Goal: Task Accomplishment & Management: Manage account settings

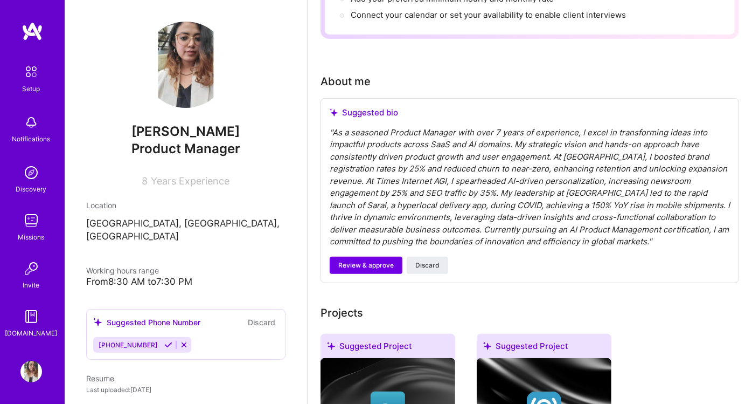
scroll to position [239, 0]
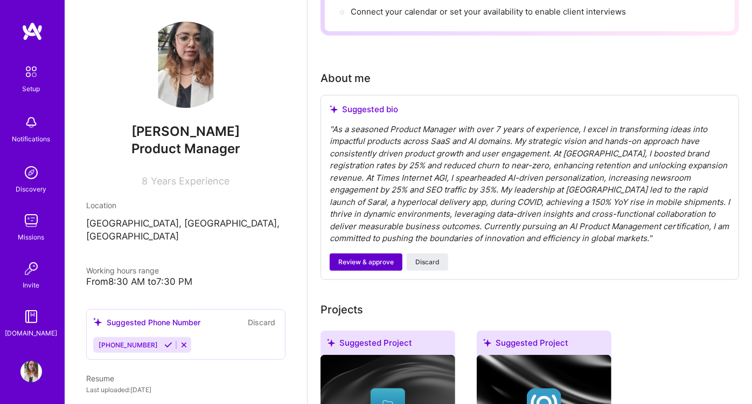
click at [356, 257] on span "Review & approve" at bounding box center [365, 262] width 55 height 10
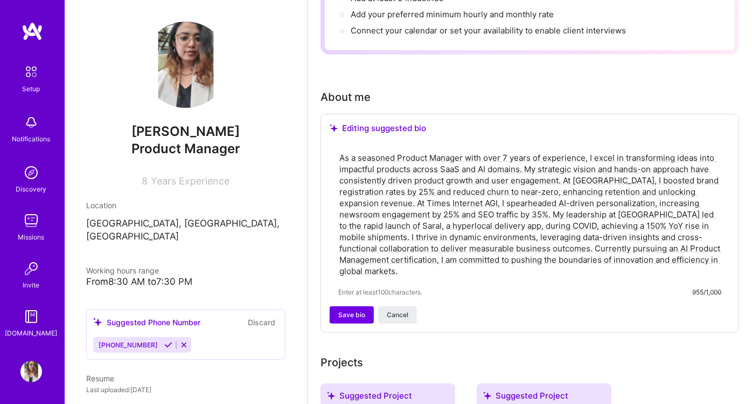
scroll to position [299, 0]
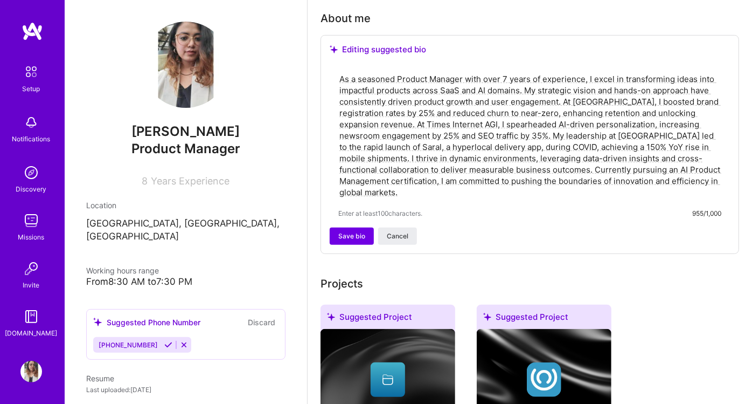
click at [490, 105] on textarea "As a seasoned Product Manager with over 7 years of experience, I excel in trans…" at bounding box center [529, 135] width 383 height 127
click at [517, 109] on textarea "As a seasoned Product Manager with over 7 years of experience, I excel in trans…" at bounding box center [529, 135] width 383 height 127
click at [564, 108] on textarea "As a seasoned Product Manager with over 7 years of experience, I excel in trans…" at bounding box center [529, 135] width 383 height 127
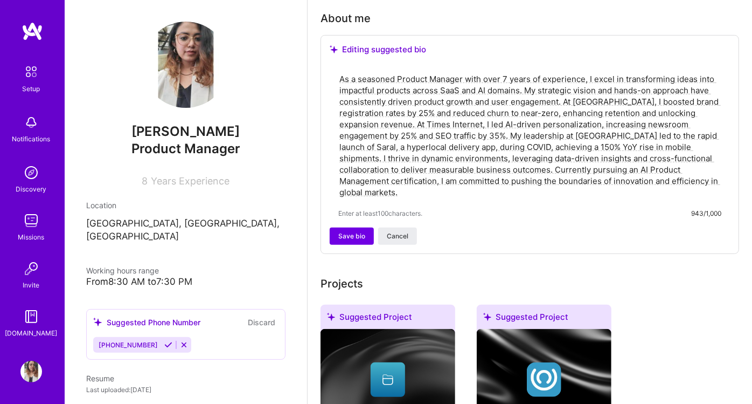
click at [564, 108] on textarea "As a seasoned Product Manager with over 7 years of experience, I excel in trans…" at bounding box center [529, 135] width 383 height 127
click at [514, 130] on textarea "As a seasoned Product Manager with over 7 years of experience, I excel in trans…" at bounding box center [529, 135] width 383 height 127
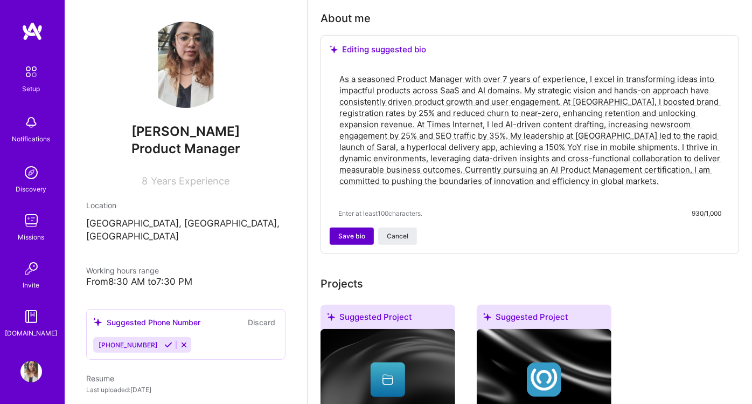
type textarea "As a seasoned Product Manager with over 7 years of experience, I excel in trans…"
click at [348, 231] on span "Save bio" at bounding box center [351, 236] width 27 height 10
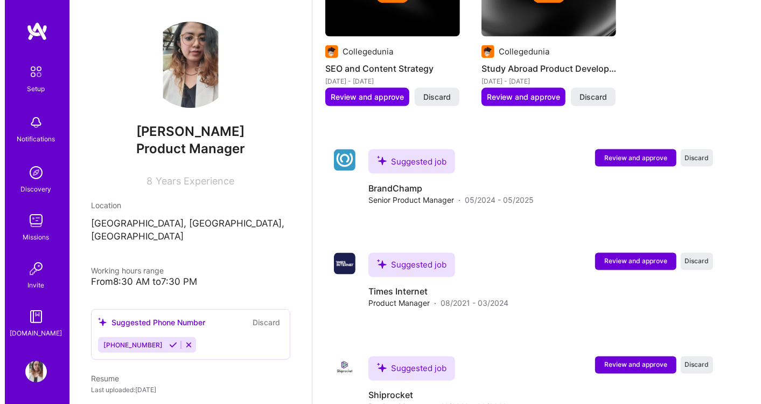
scroll to position [1078, 0]
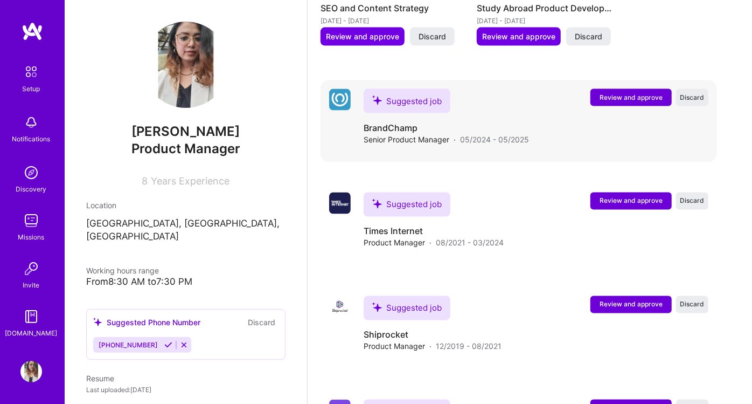
click at [653, 93] on span "Review and approve" at bounding box center [631, 97] width 63 height 9
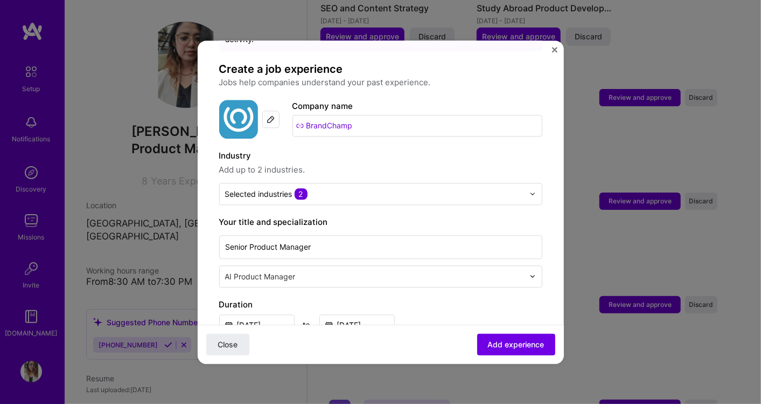
scroll to position [120, 0]
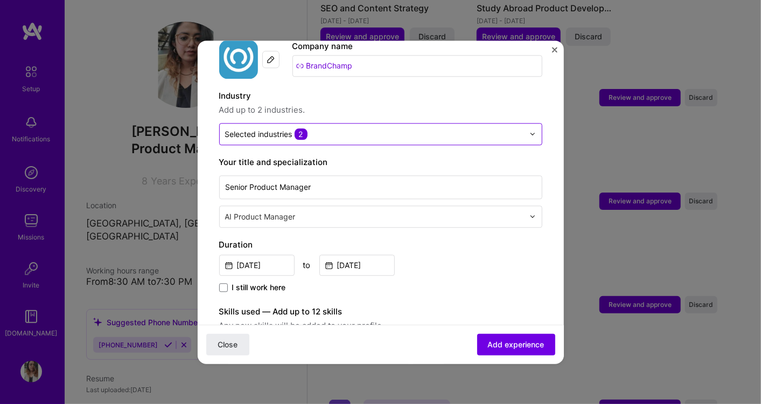
click at [404, 128] on input "text" at bounding box center [374, 133] width 299 height 11
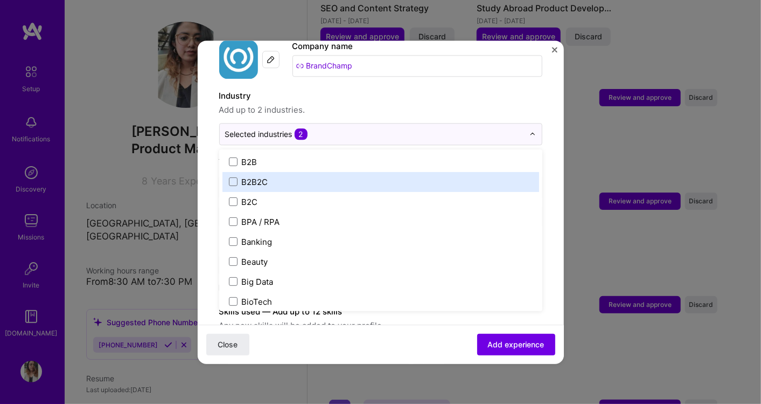
scroll to position [299, 0]
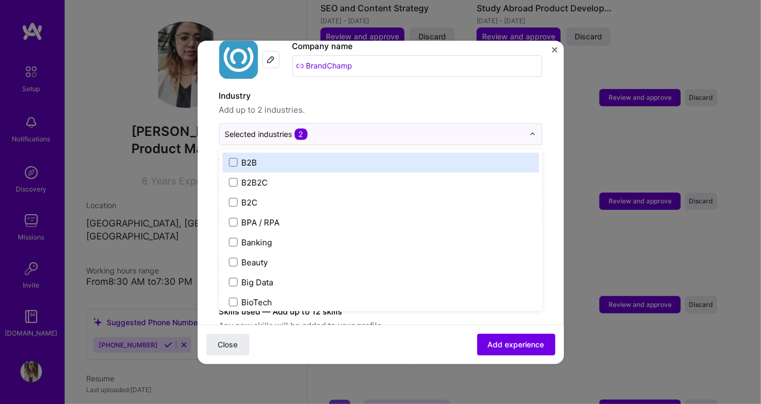
click at [232, 157] on label "B2B" at bounding box center [381, 162] width 304 height 11
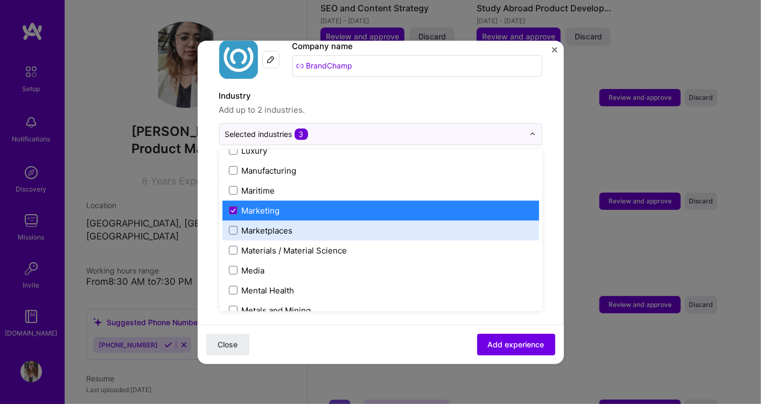
scroll to position [1556, 0]
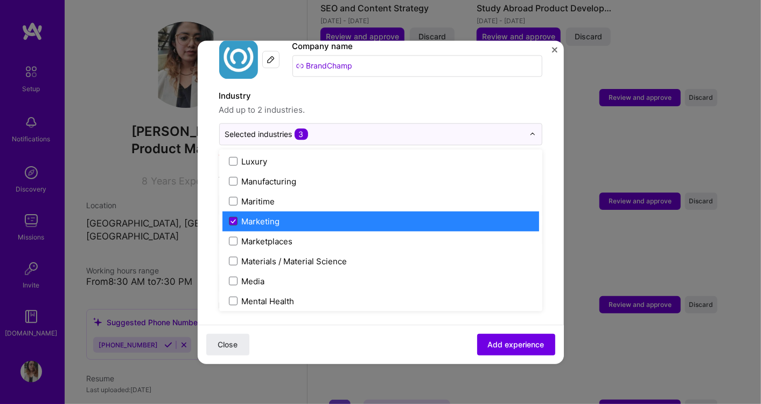
click at [232, 219] on icon at bounding box center [233, 221] width 5 height 4
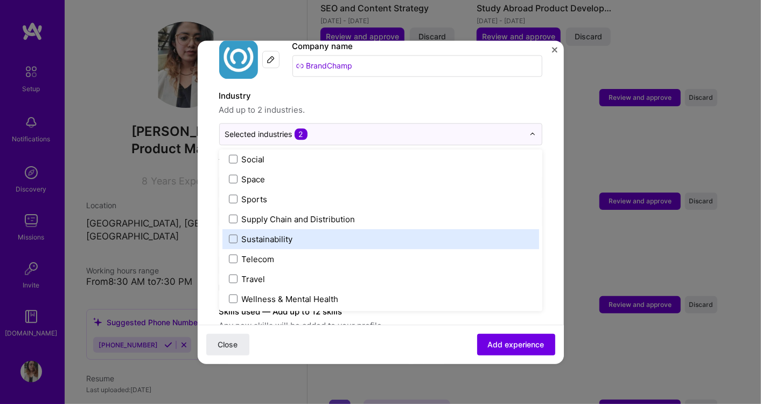
scroll to position [2236, 0]
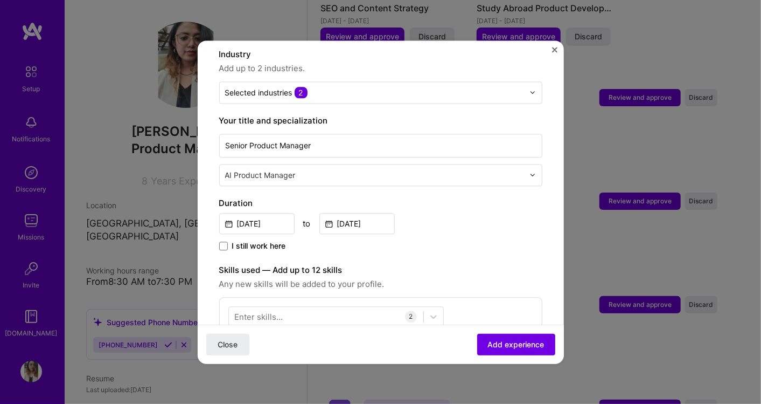
scroll to position [179, 0]
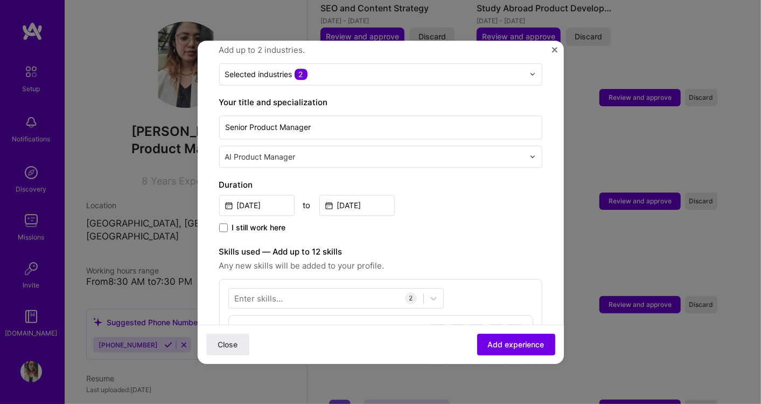
click at [388, 152] on div "AI Product Manager" at bounding box center [375, 156] width 310 height 21
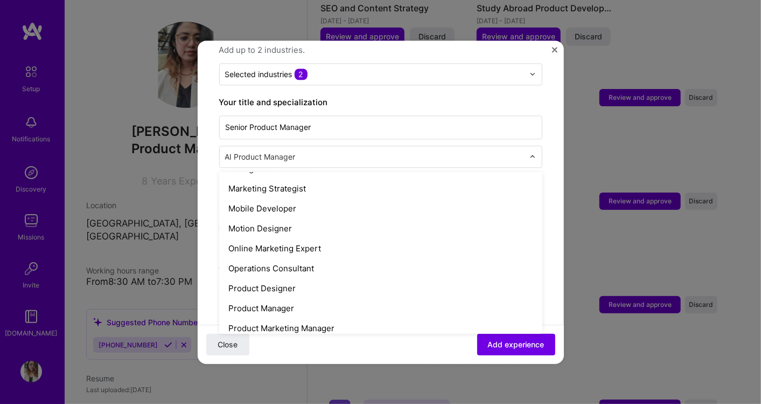
scroll to position [1017, 0]
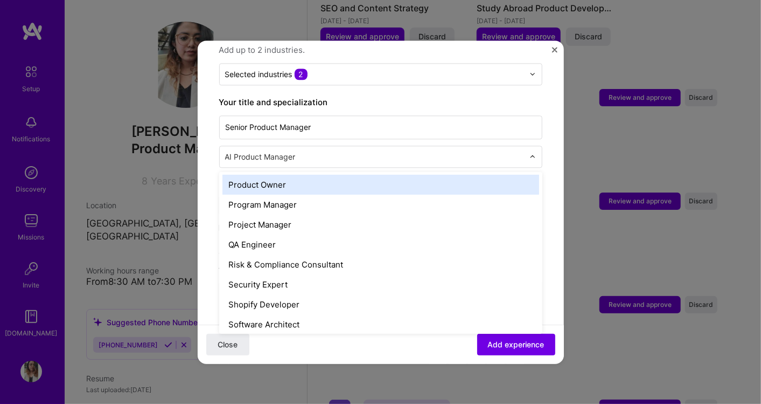
click at [306, 175] on div "Product Owner" at bounding box center [381, 185] width 317 height 20
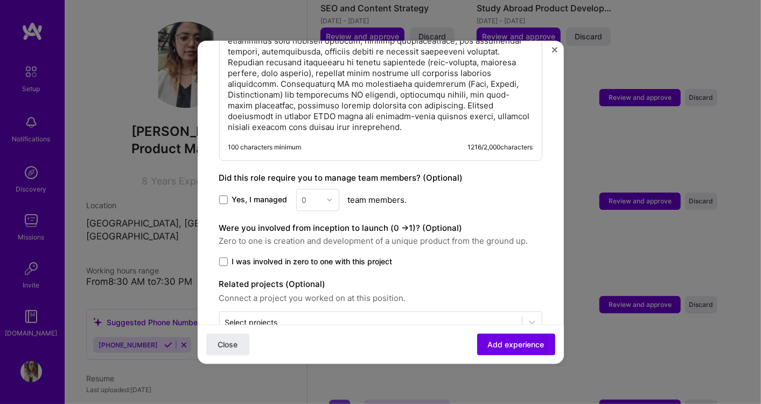
scroll to position [703, 0]
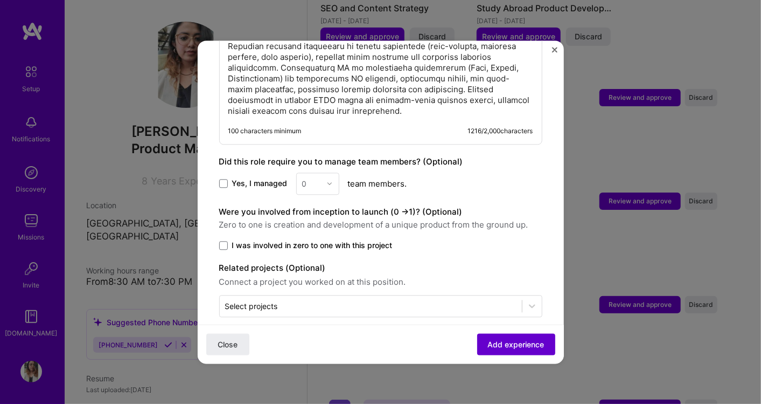
click at [489, 342] on span "Add experience" at bounding box center [516, 343] width 57 height 11
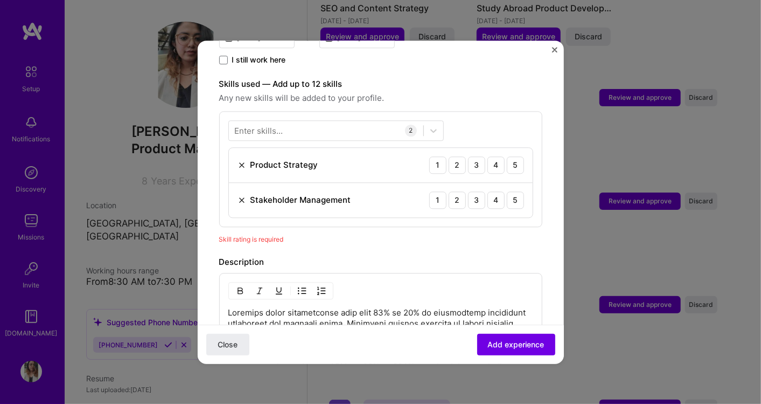
scroll to position [312, 0]
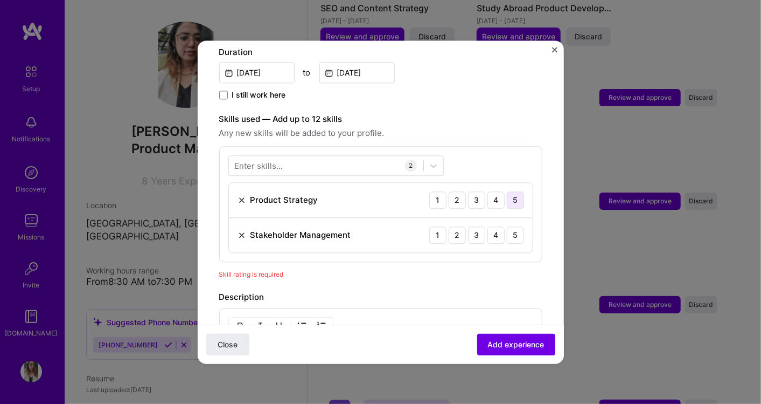
click at [507, 191] on div "5" at bounding box center [515, 199] width 17 height 17
click at [507, 226] on div "5" at bounding box center [515, 234] width 17 height 17
click at [489, 343] on span "Add experience" at bounding box center [516, 343] width 57 height 11
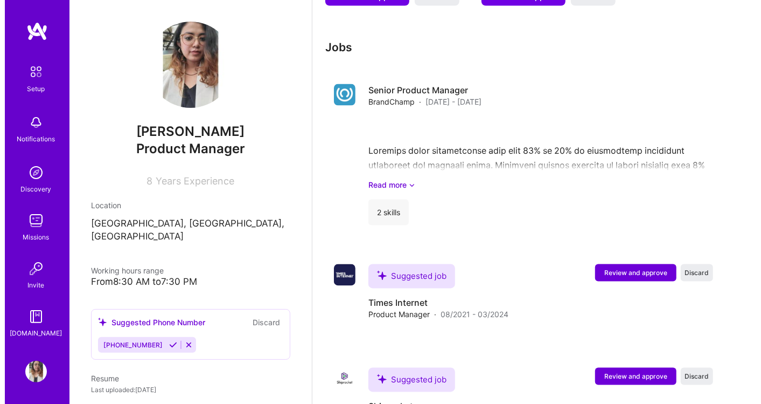
scroll to position [1116, 0]
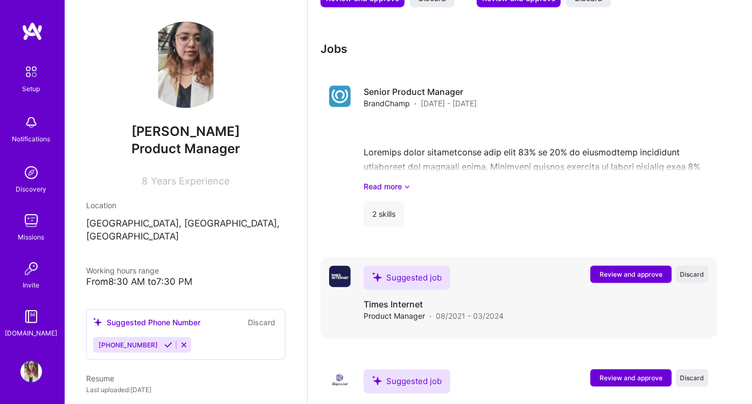
click at [624, 270] on span "Review and approve" at bounding box center [631, 274] width 63 height 9
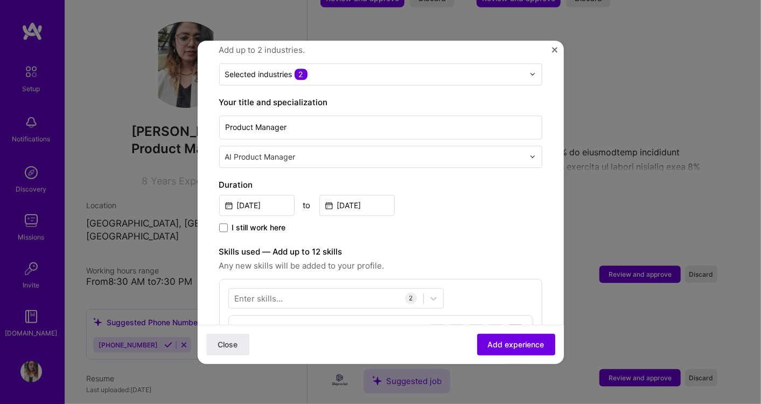
scroll to position [120, 0]
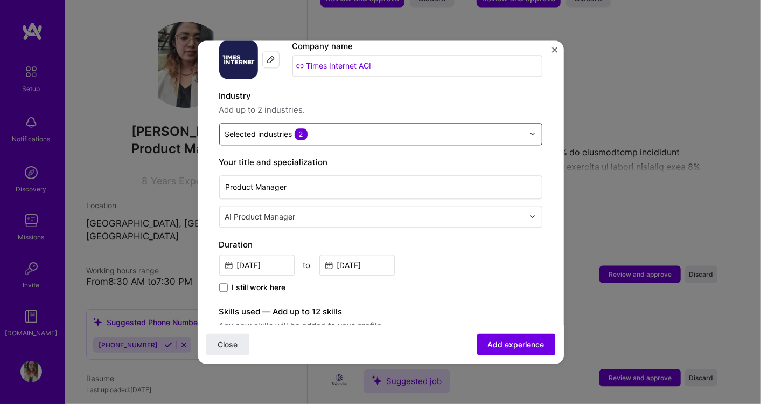
click at [354, 128] on input "text" at bounding box center [374, 133] width 299 height 11
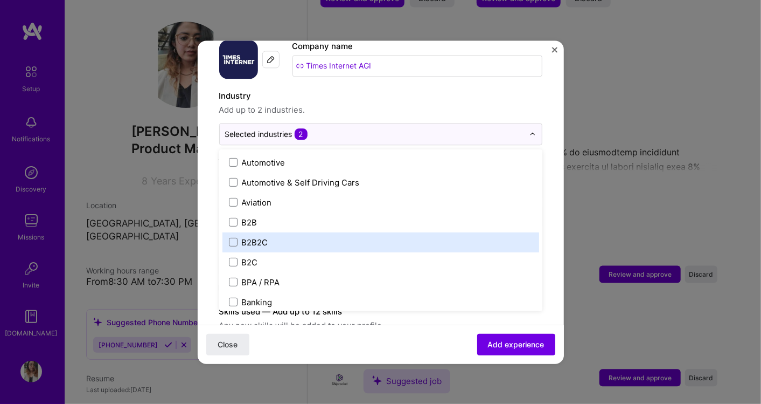
scroll to position [299, 0]
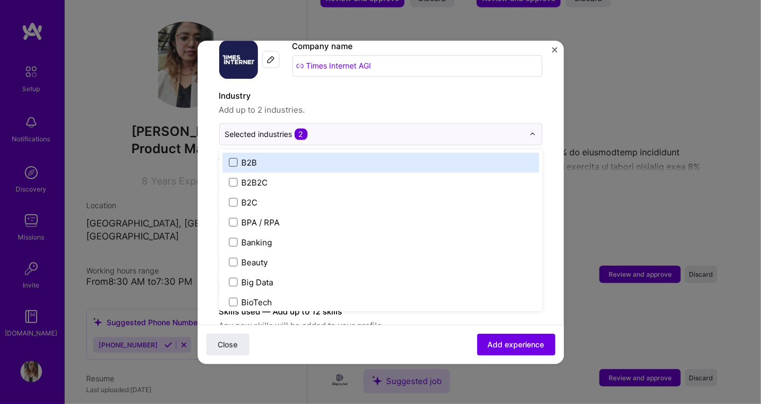
click at [232, 158] on span at bounding box center [233, 162] width 9 height 9
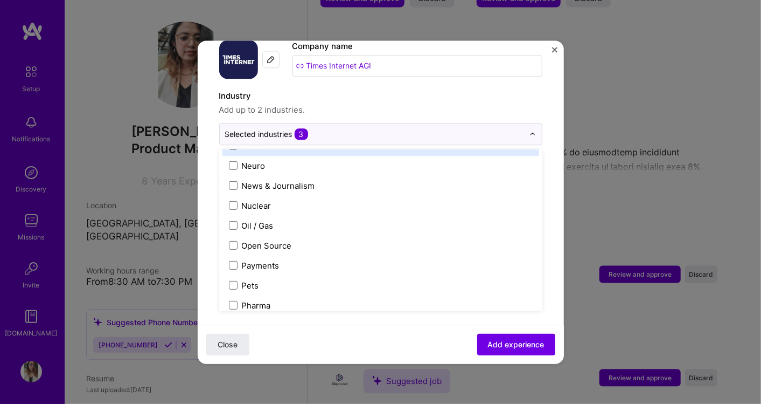
scroll to position [1796, 0]
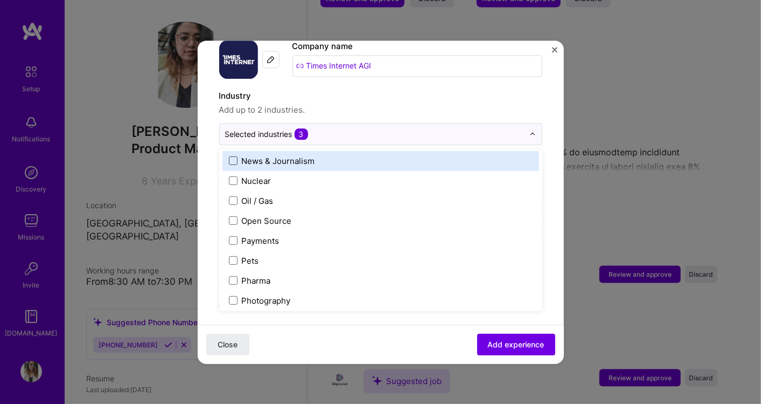
click at [234, 156] on span at bounding box center [233, 160] width 9 height 9
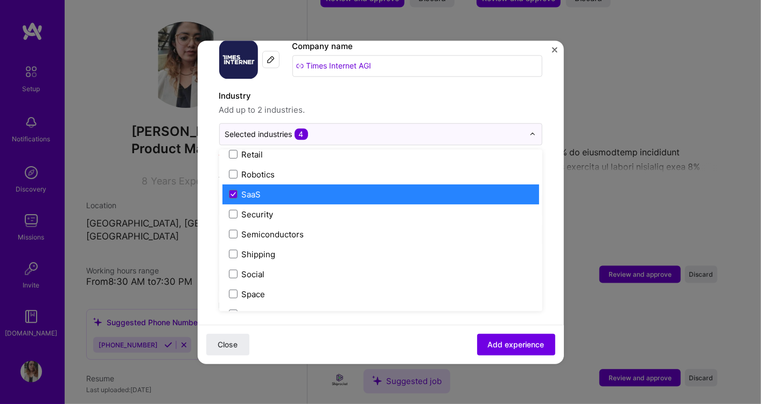
scroll to position [2116, 0]
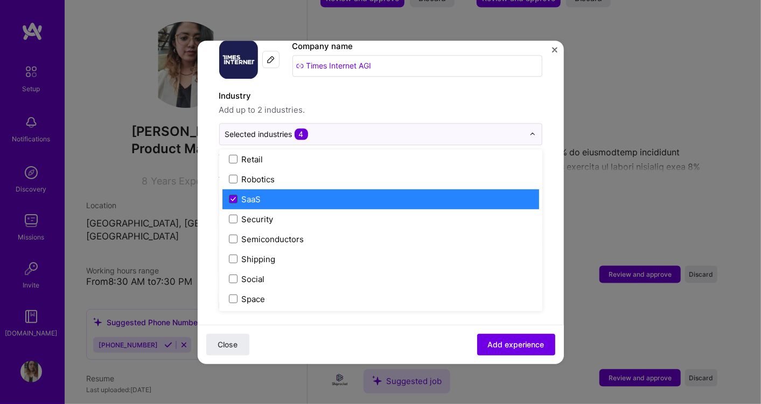
click at [233, 197] on icon at bounding box center [233, 199] width 5 height 4
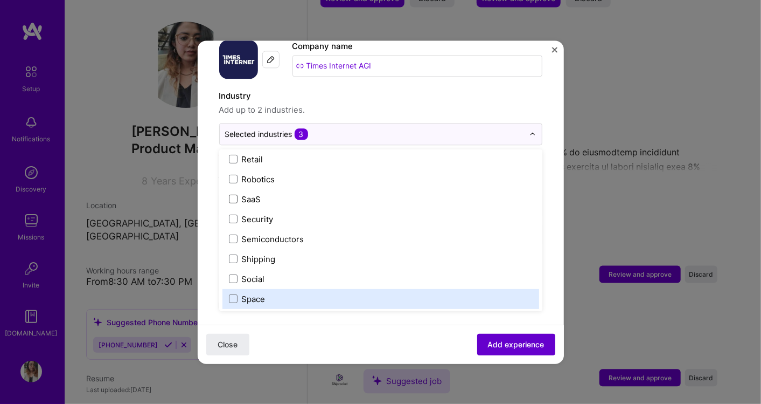
click at [495, 339] on span "Add experience" at bounding box center [516, 343] width 57 height 11
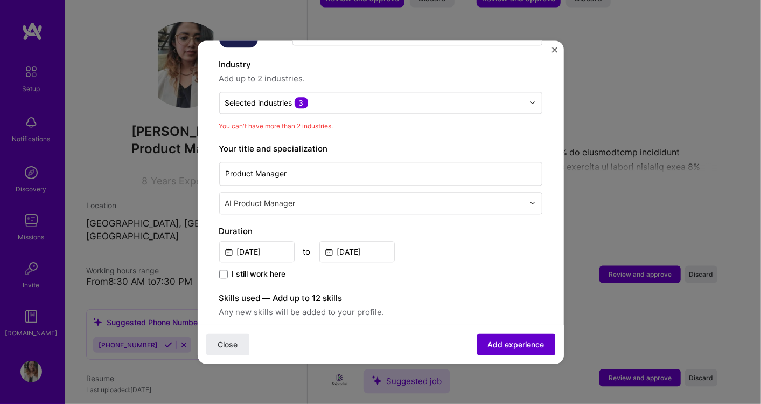
scroll to position [157, 0]
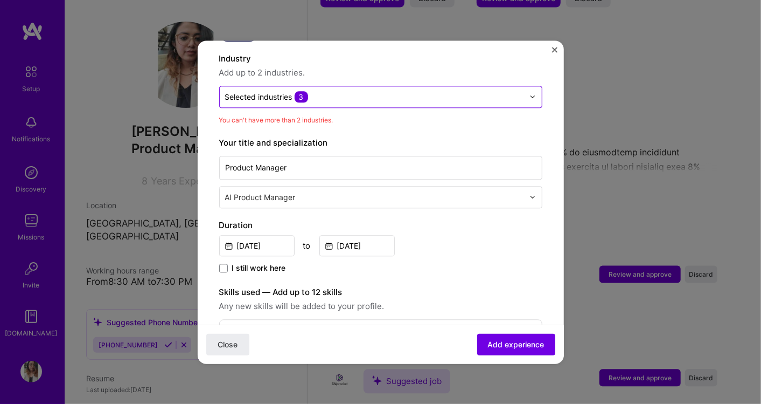
click at [353, 91] on input "text" at bounding box center [374, 96] width 299 height 11
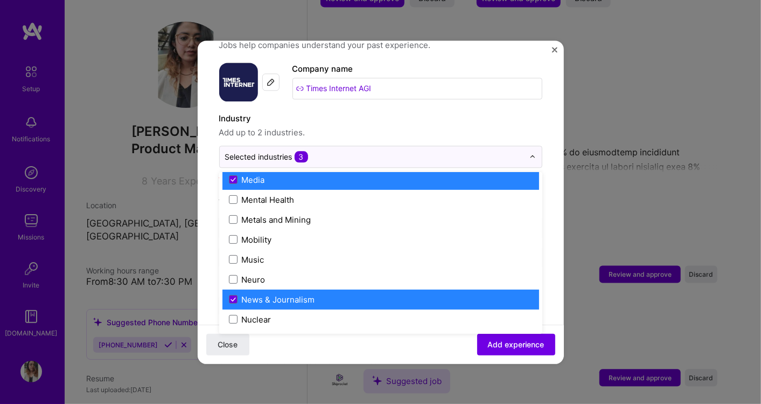
scroll to position [1676, 0]
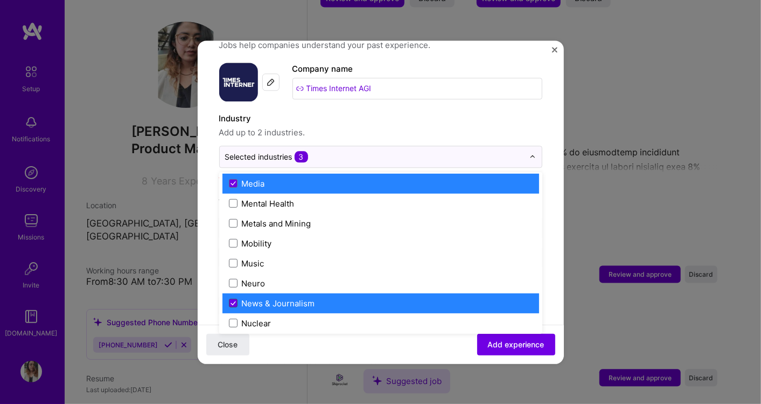
click at [231, 301] on icon at bounding box center [233, 302] width 4 height 3
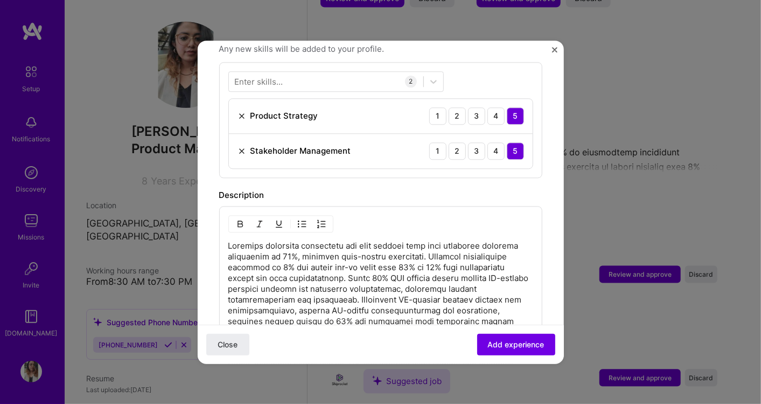
scroll to position [397, 0]
click at [508, 348] on span "Add experience" at bounding box center [516, 343] width 57 height 11
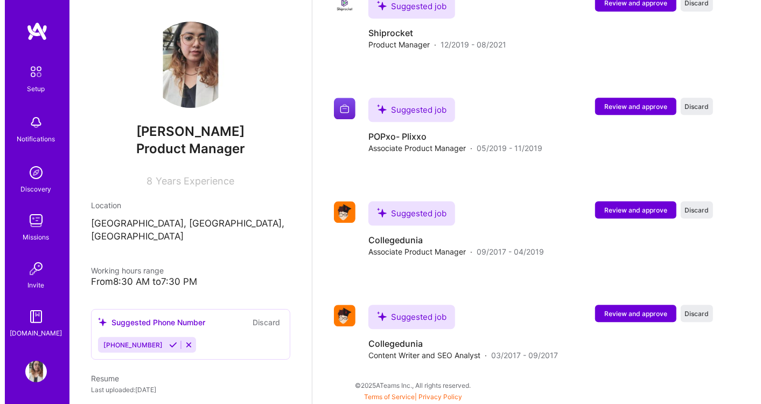
scroll to position [1552, 0]
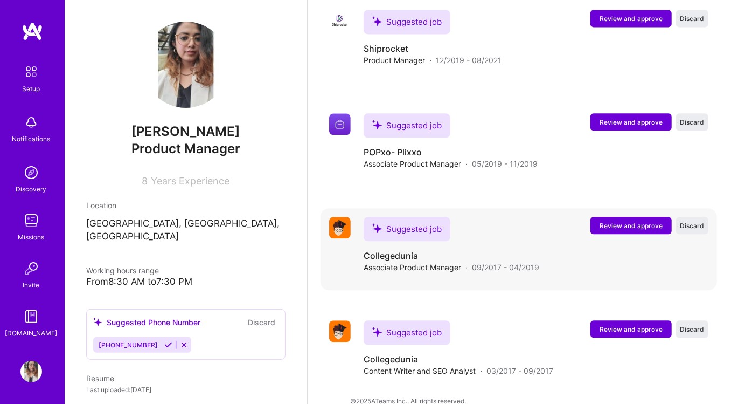
click at [626, 217] on button "Review and approve" at bounding box center [630, 225] width 81 height 17
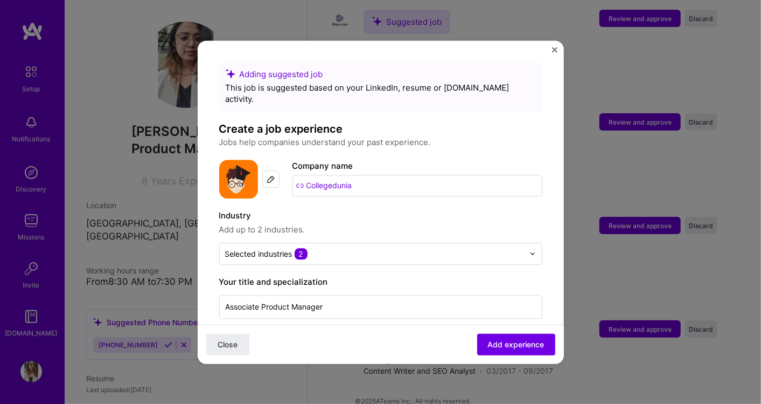
scroll to position [60, 0]
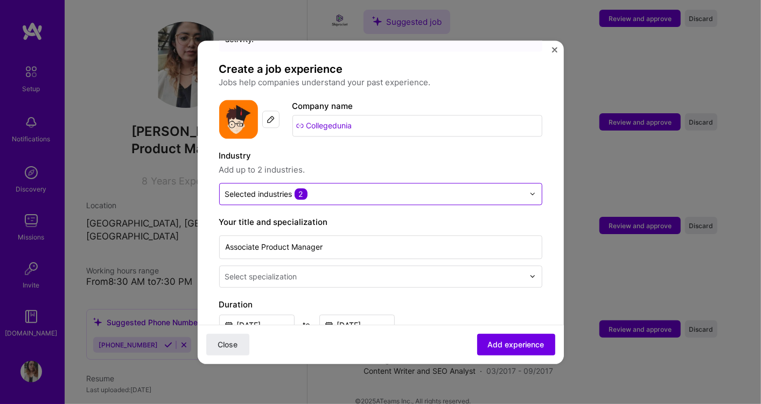
click at [409, 188] on input "text" at bounding box center [374, 193] width 299 height 11
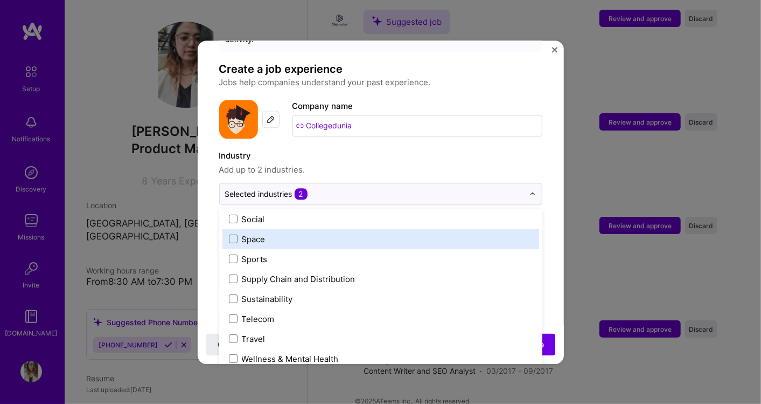
scroll to position [2056, 0]
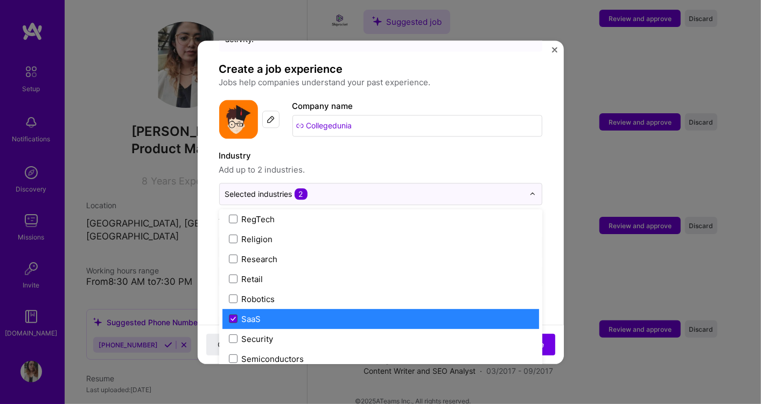
click at [235, 316] on icon at bounding box center [233, 318] width 5 height 4
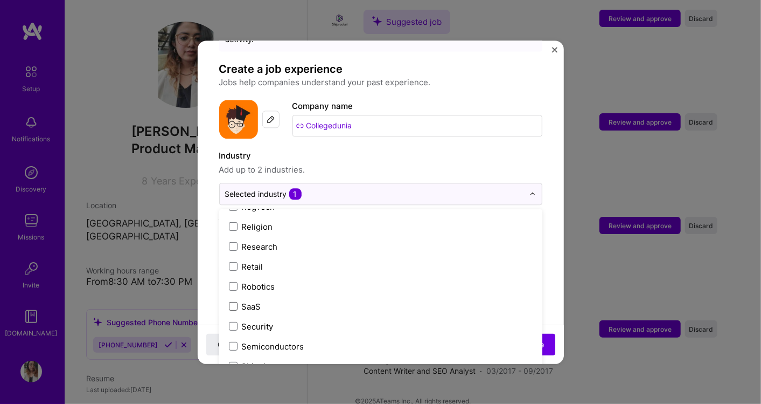
scroll to position [2176, 0]
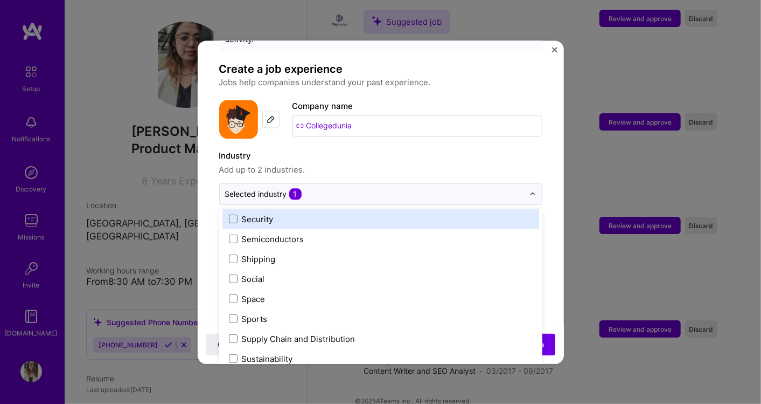
click at [492, 149] on label "Industry" at bounding box center [380, 155] width 323 height 13
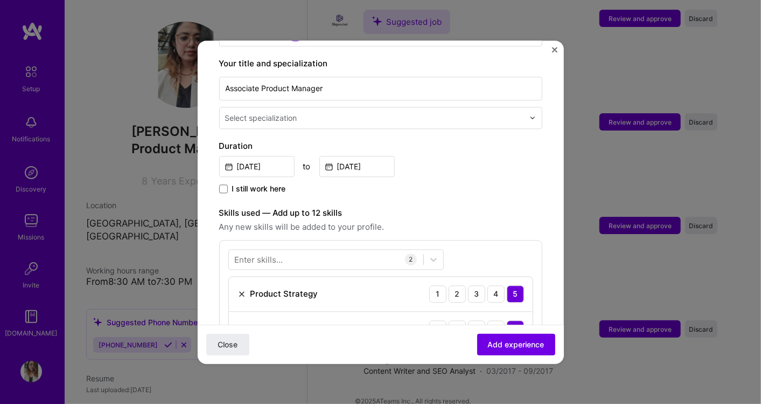
scroll to position [239, 0]
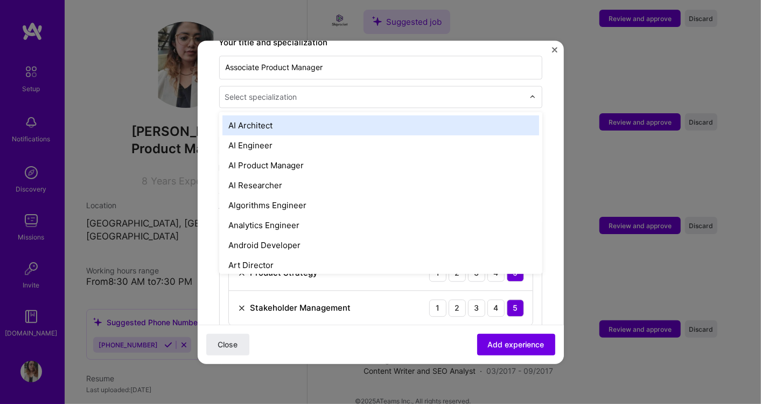
click at [530, 93] on img at bounding box center [533, 96] width 6 height 6
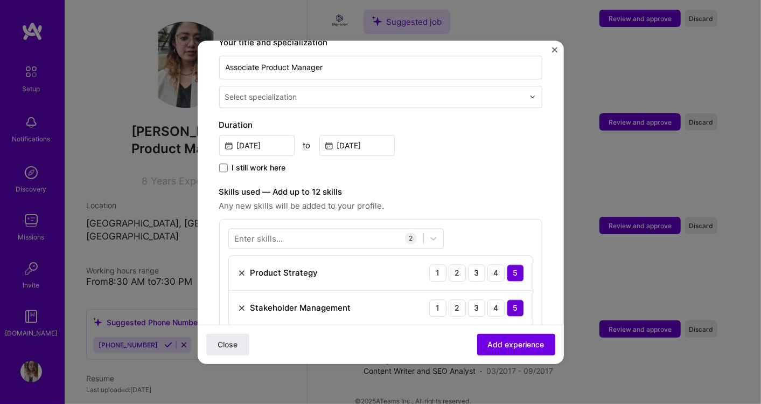
click at [530, 93] on img at bounding box center [533, 96] width 6 height 6
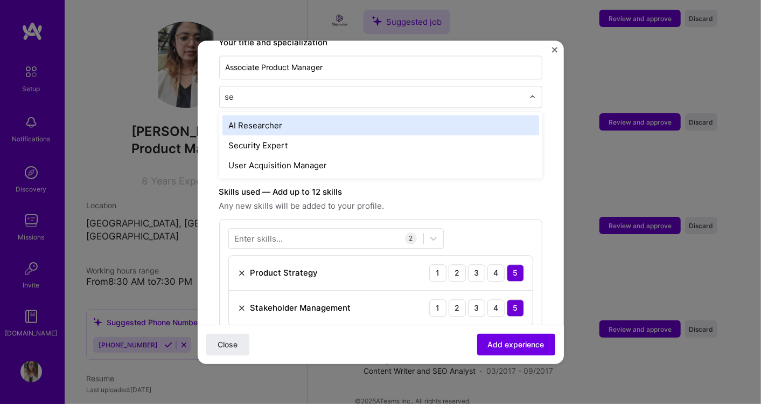
type input "s"
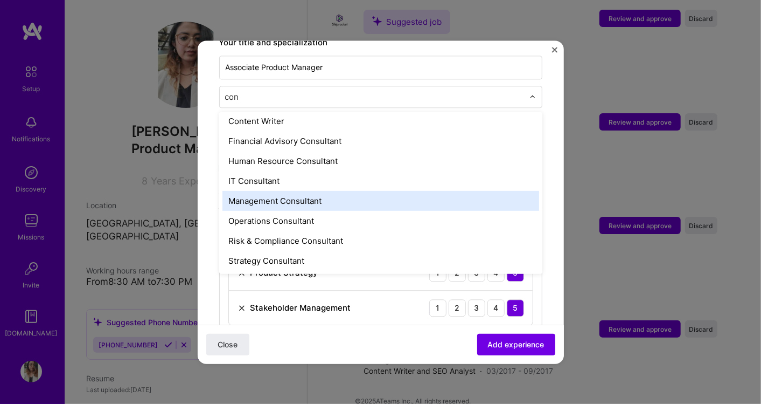
scroll to position [0, 0]
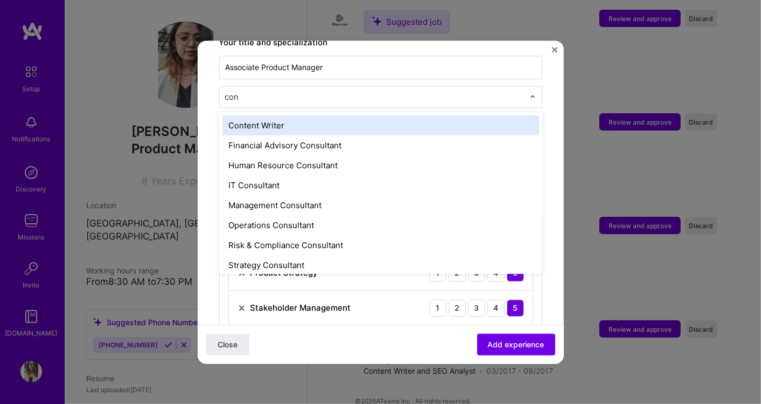
type input "con"
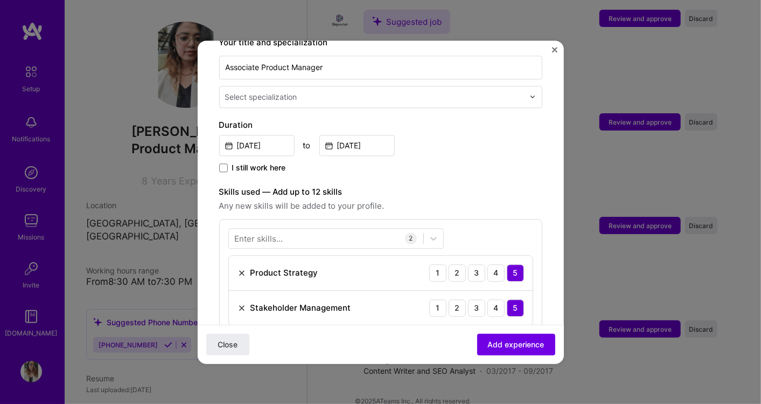
click at [545, 105] on form "Adding suggested job This job is suggested based on your LinkedIn, resume or [D…" at bounding box center [381, 321] width 366 height 997
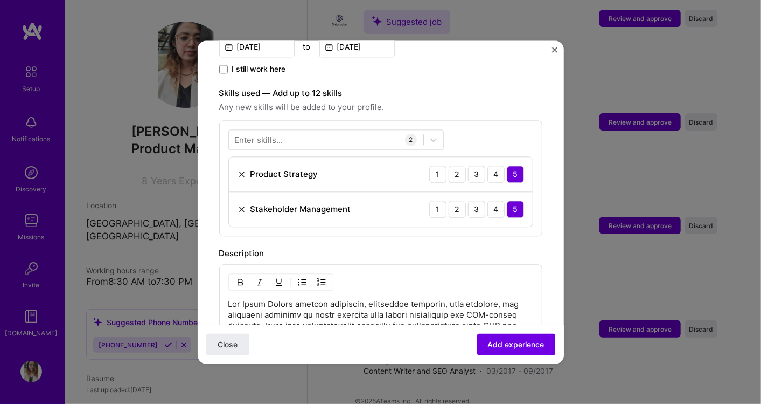
scroll to position [333, 0]
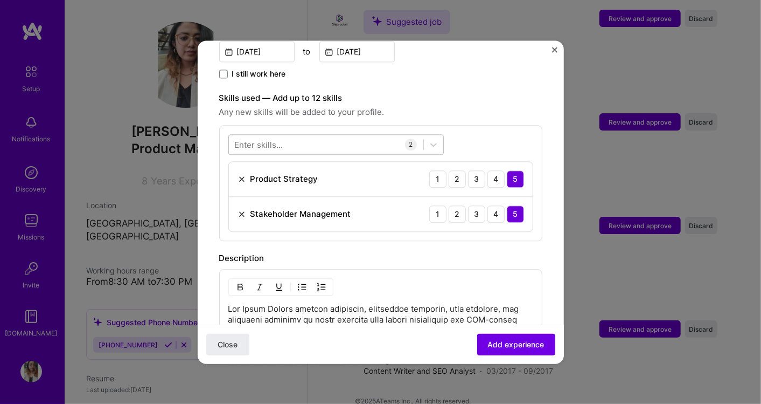
click at [325, 135] on div at bounding box center [326, 144] width 194 height 18
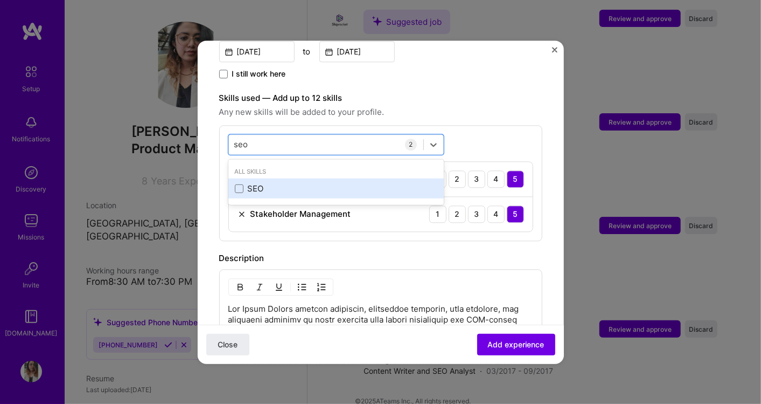
click at [233, 178] on div "SEO" at bounding box center [336, 188] width 216 height 20
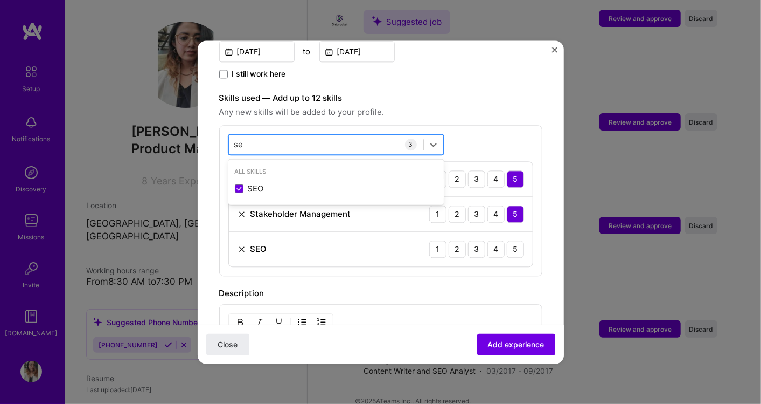
type input "s"
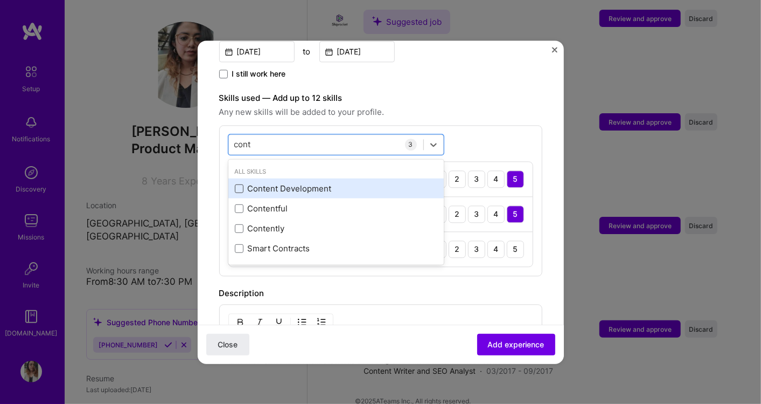
click at [235, 184] on span at bounding box center [239, 188] width 9 height 9
click at [0, 0] on input "checkbox" at bounding box center [0, 0] width 0 height 0
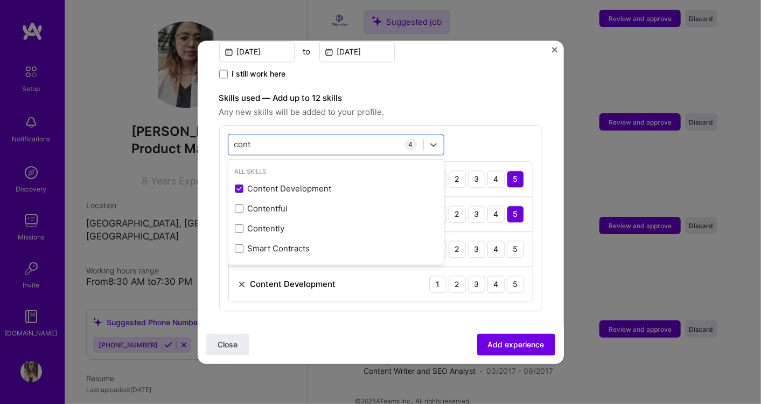
type input "cont"
click at [468, 126] on div "option Content Development, selected. option Content Development selected, 0 of…" at bounding box center [380, 218] width 323 height 186
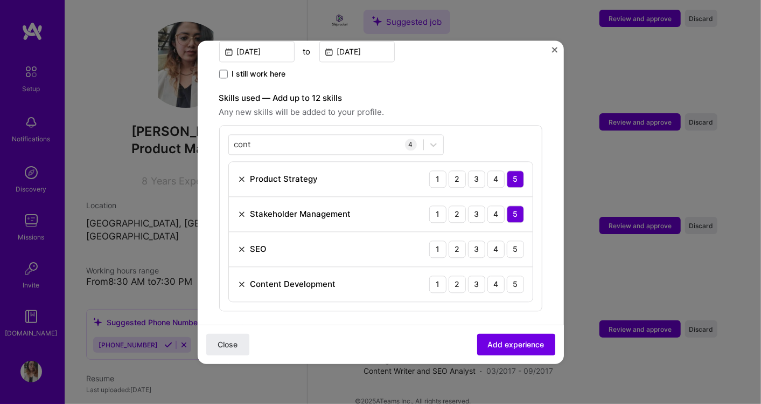
drag, startPoint x: 508, startPoint y: 230, endPoint x: 510, endPoint y: 249, distance: 19.6
click at [508, 240] on div "5" at bounding box center [515, 248] width 17 height 17
click at [507, 275] on div "5" at bounding box center [515, 283] width 17 height 17
click at [511, 346] on span "Add experience" at bounding box center [516, 343] width 57 height 11
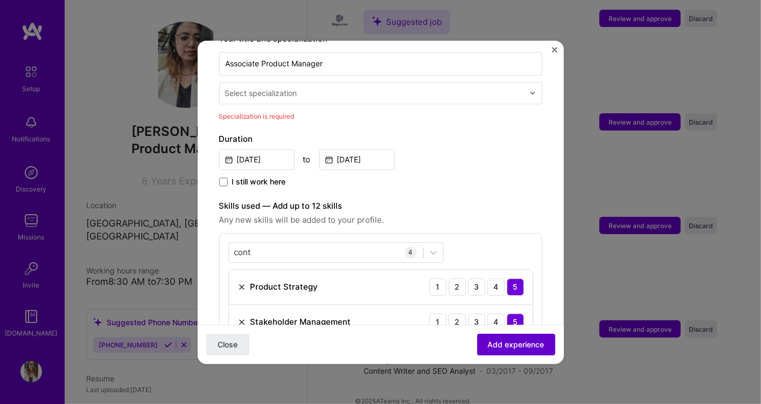
scroll to position [223, 0]
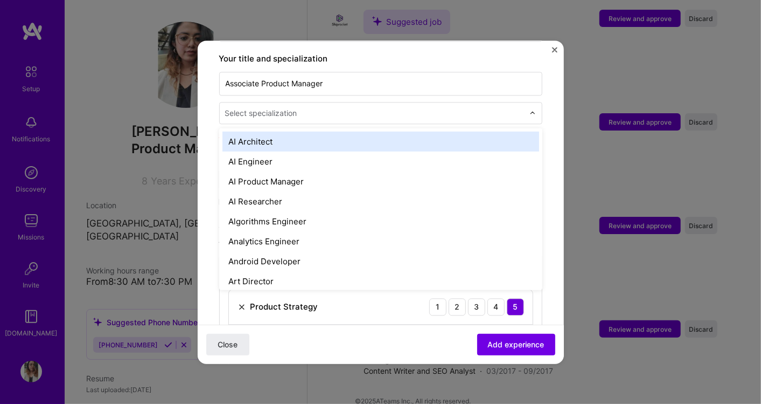
click at [334, 107] on input "text" at bounding box center [375, 112] width 301 height 11
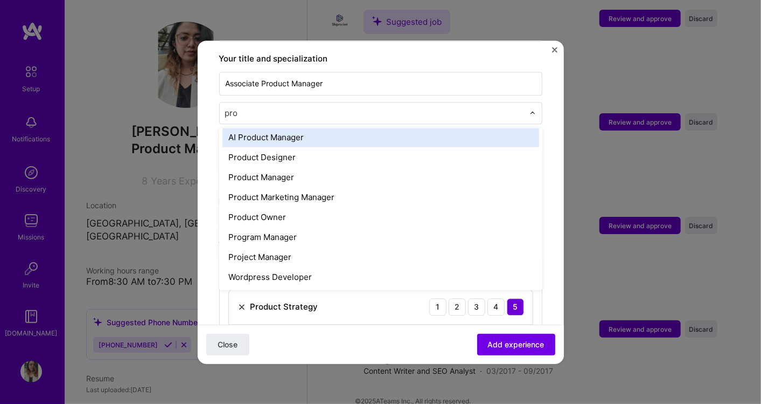
scroll to position [0, 0]
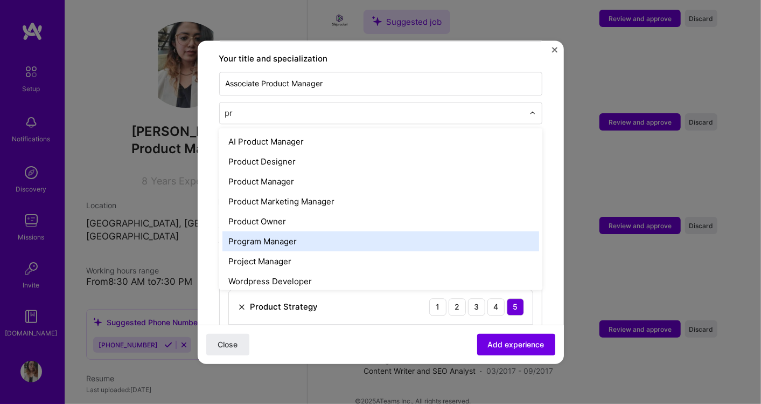
type input "p"
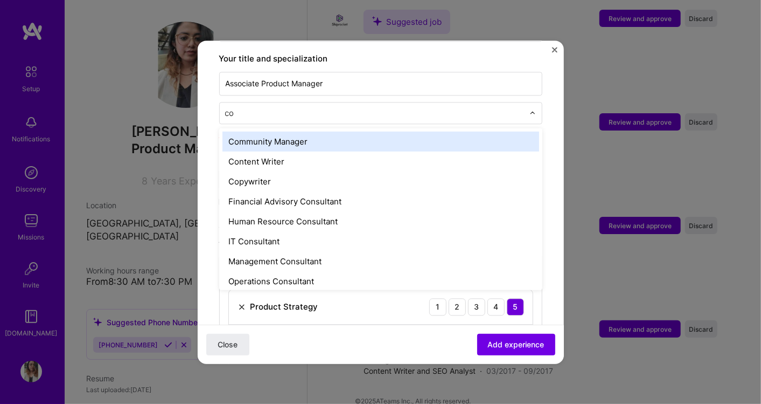
type input "con"
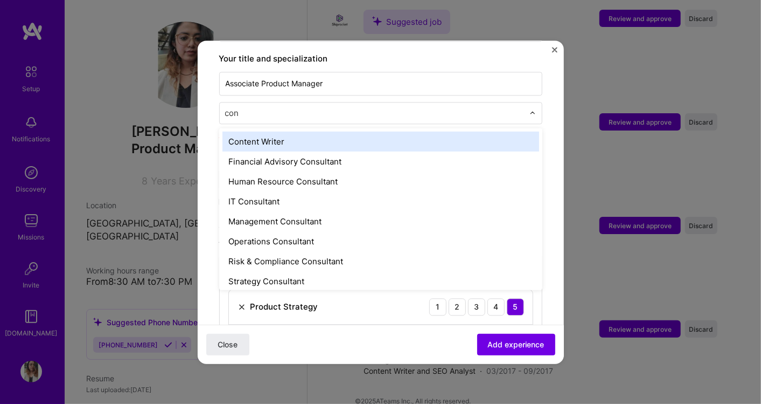
click at [312, 131] on div "Content Writer" at bounding box center [381, 141] width 317 height 20
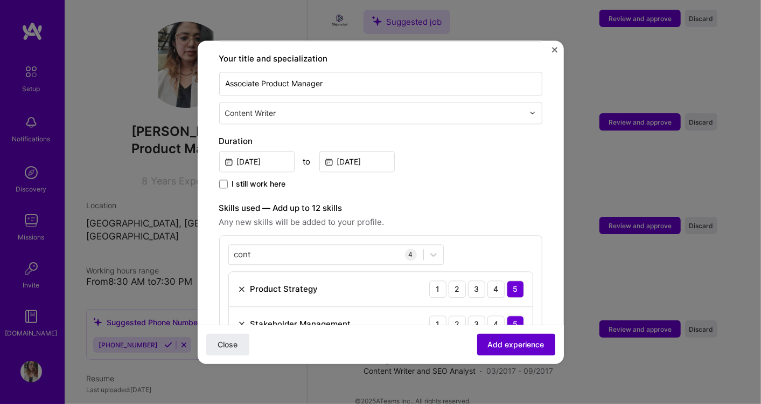
click at [508, 349] on button "Add experience" at bounding box center [516, 344] width 78 height 22
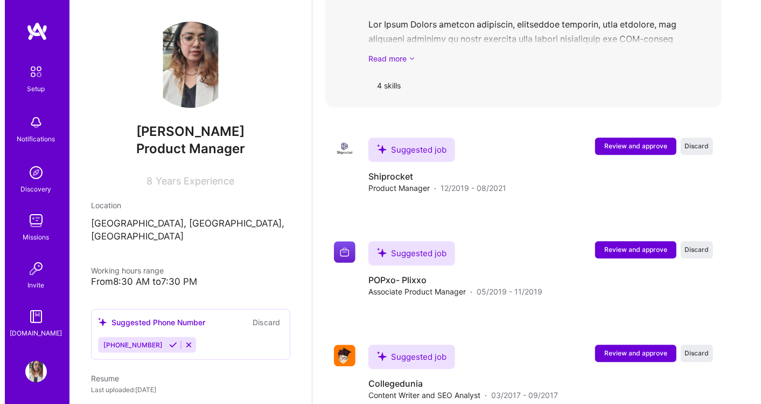
scroll to position [1612, 0]
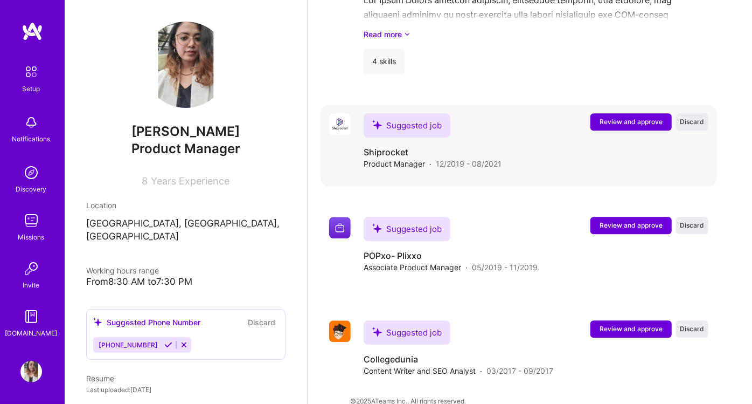
click at [619, 117] on span "Review and approve" at bounding box center [631, 121] width 63 height 9
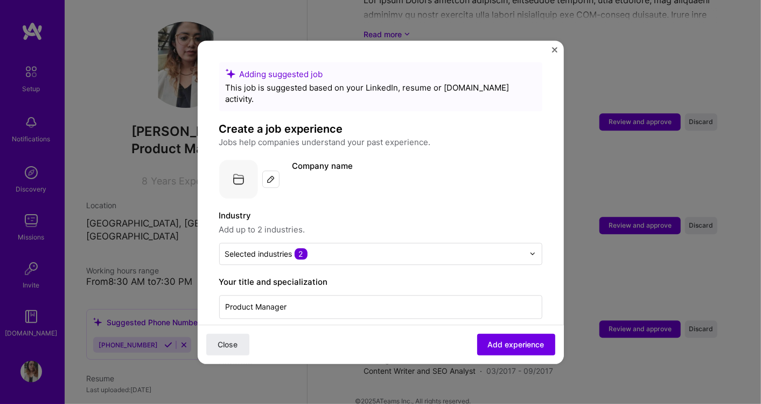
scroll to position [60, 0]
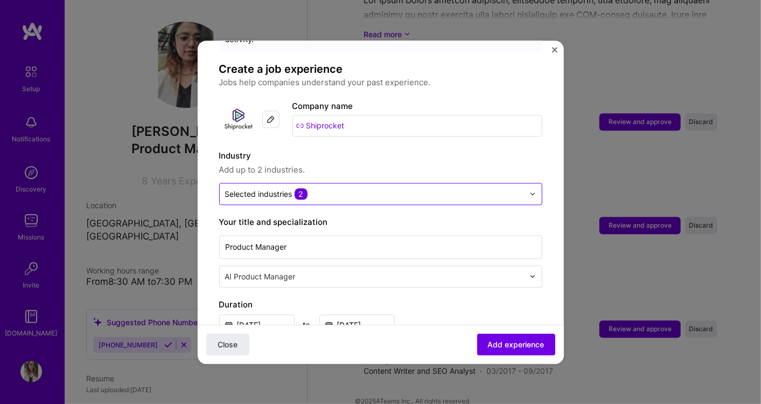
click at [387, 188] on input "text" at bounding box center [374, 193] width 299 height 11
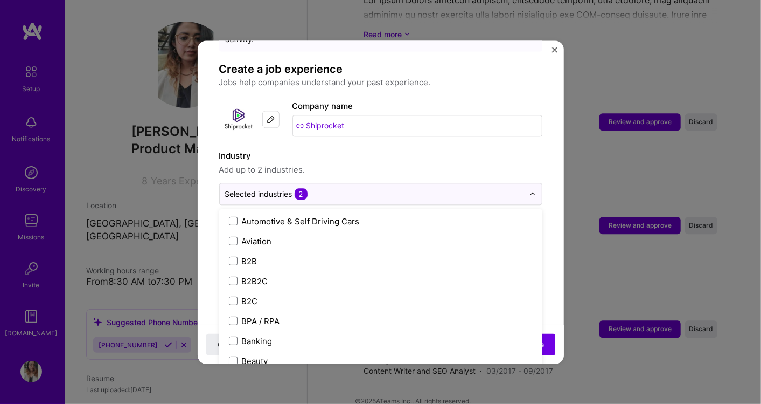
scroll to position [0, 0]
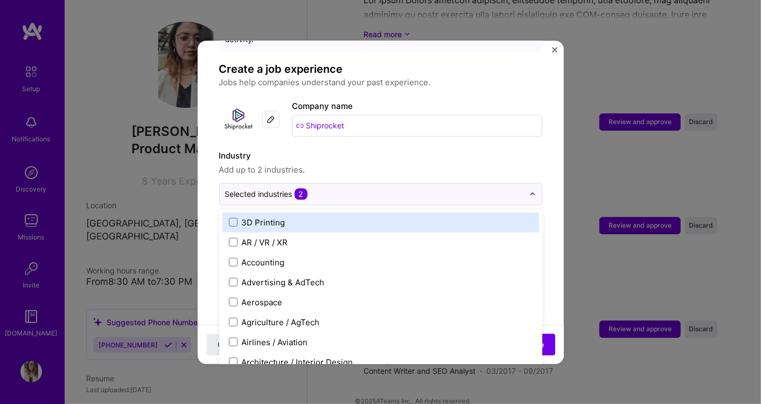
click at [528, 149] on label "Industry" at bounding box center [380, 155] width 323 height 13
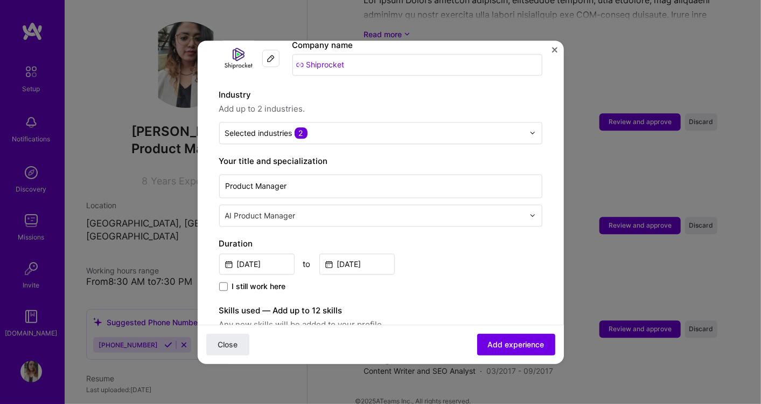
scroll to position [179, 0]
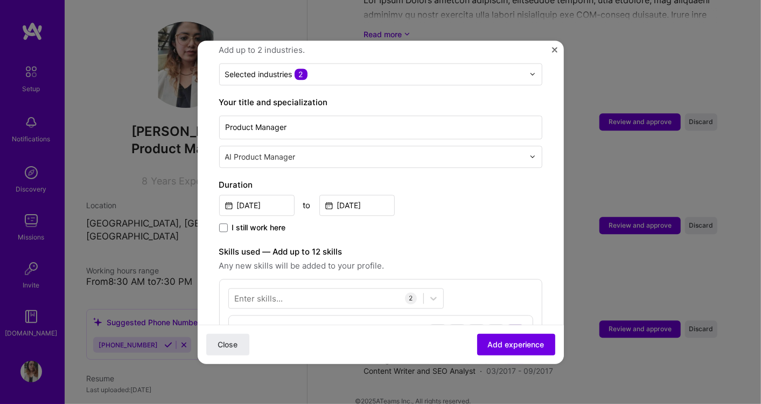
click at [354, 132] on div "Product Manager AI Product Manager" at bounding box center [380, 140] width 323 height 54
click at [530, 153] on img at bounding box center [533, 156] width 6 height 6
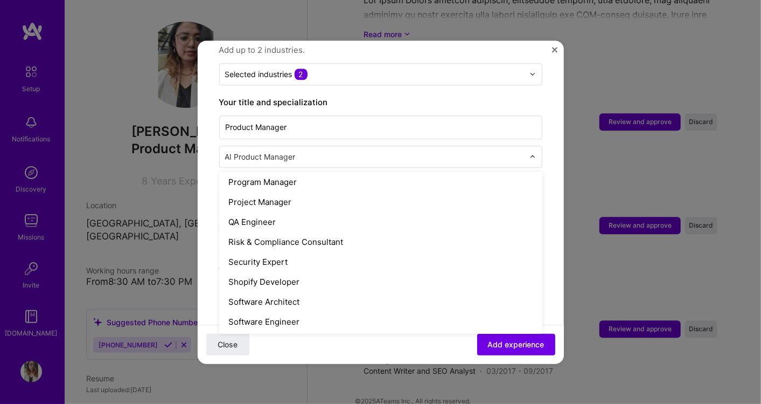
scroll to position [1017, 0]
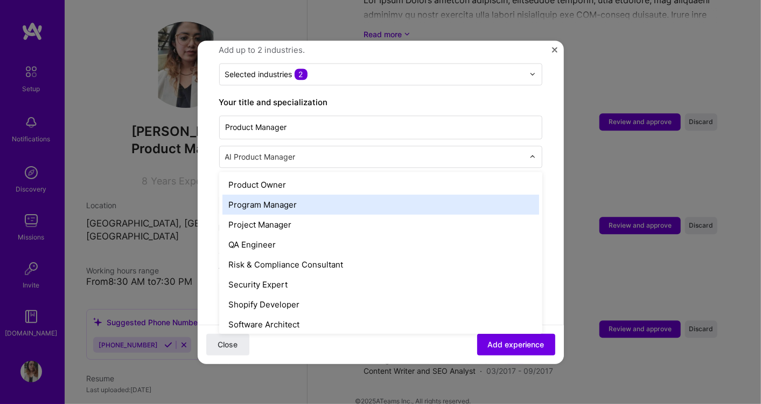
click at [306, 194] on div "Program Manager" at bounding box center [381, 204] width 317 height 20
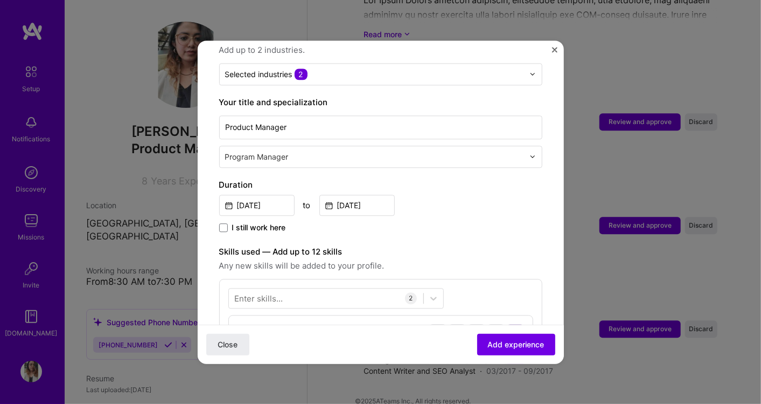
click at [328, 151] on input "text" at bounding box center [375, 156] width 301 height 11
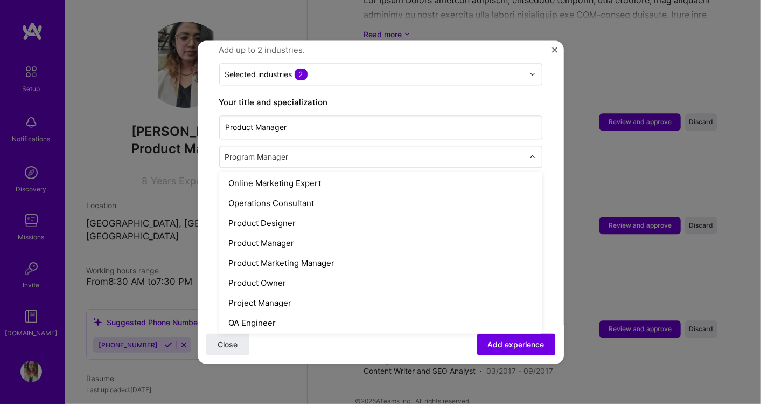
scroll to position [920, 0]
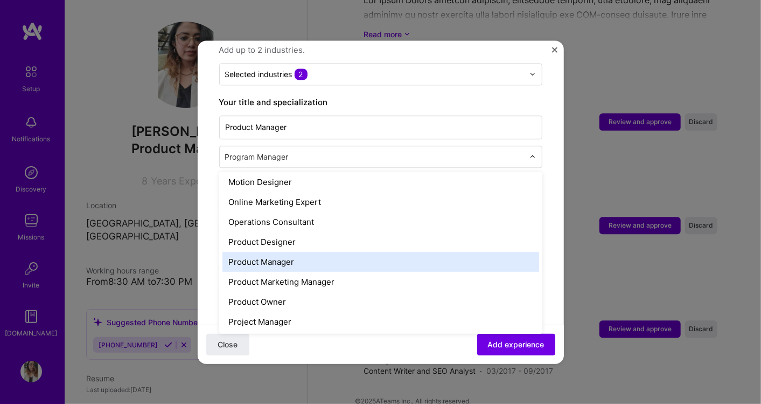
click at [308, 252] on div "Product Manager" at bounding box center [381, 262] width 317 height 20
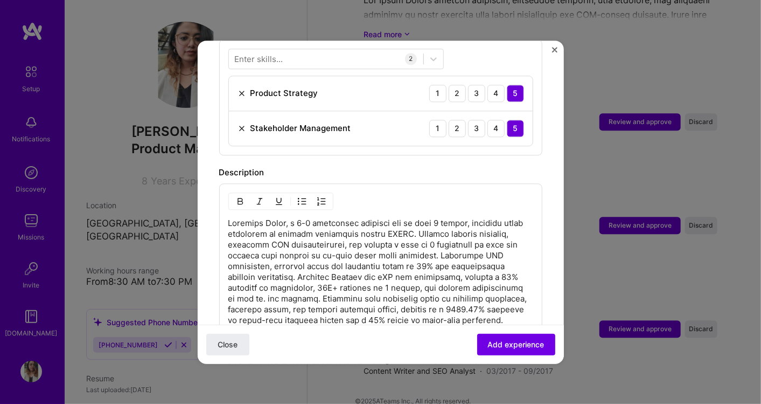
scroll to position [359, 0]
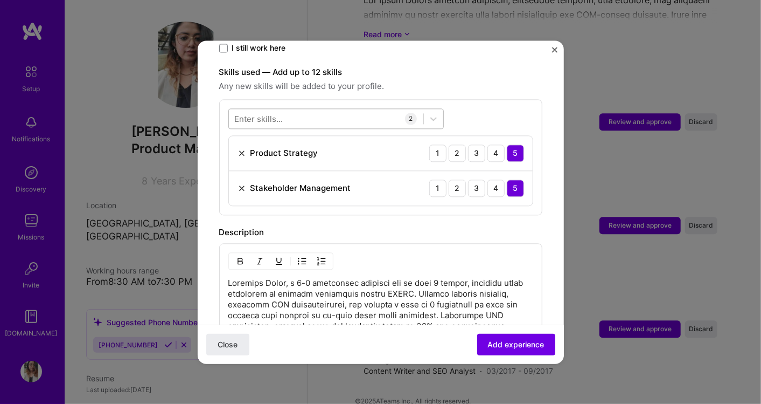
click at [326, 109] on div at bounding box center [326, 118] width 194 height 18
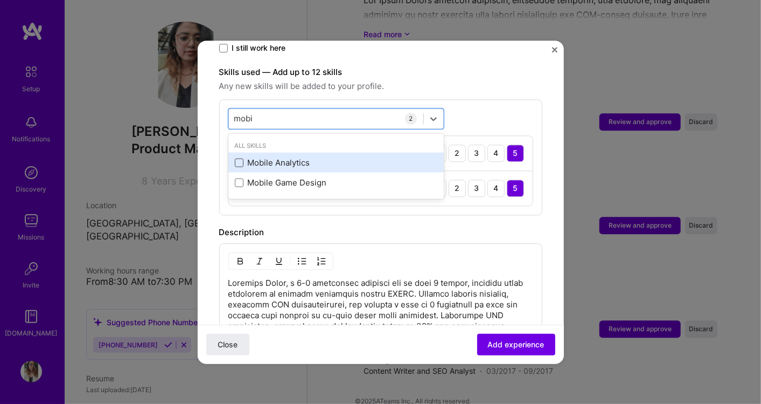
click at [236, 158] on span at bounding box center [239, 162] width 9 height 9
click at [0, 0] on input "checkbox" at bounding box center [0, 0] width 0 height 0
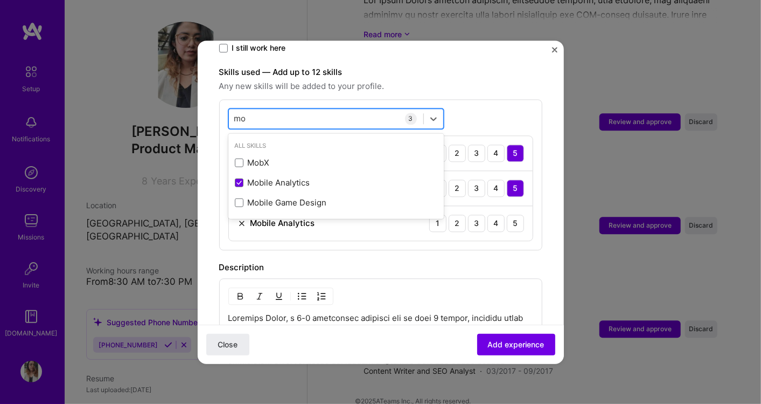
type input "m"
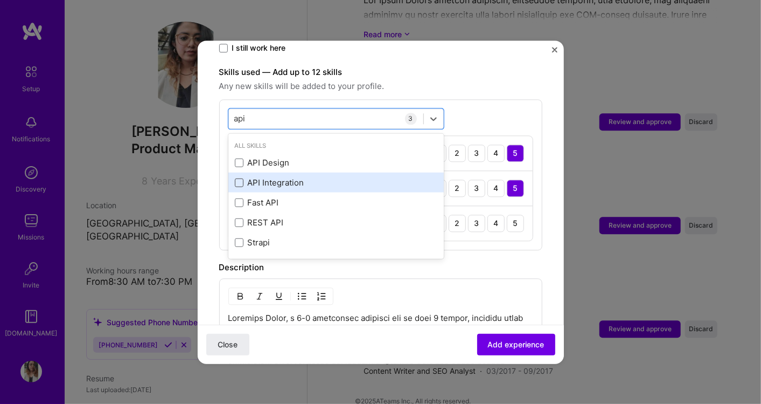
click at [237, 178] on span at bounding box center [239, 182] width 9 height 9
click at [0, 0] on input "checkbox" at bounding box center [0, 0] width 0 height 0
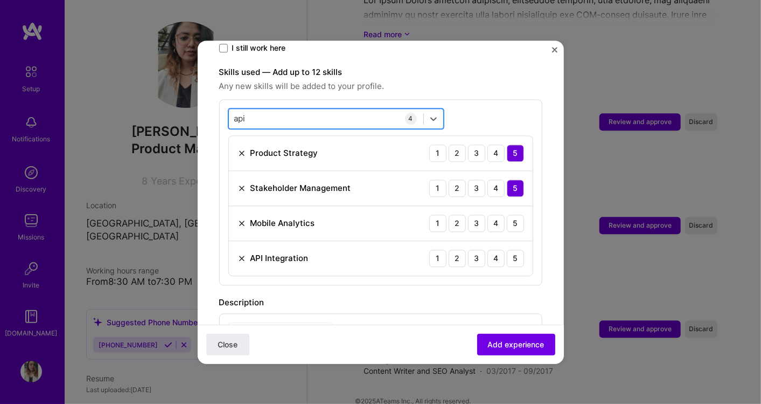
click at [301, 109] on div "api api" at bounding box center [326, 118] width 194 height 18
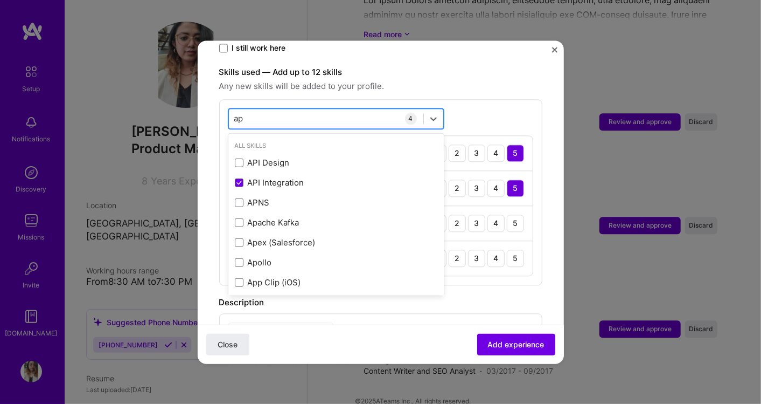
type input "a"
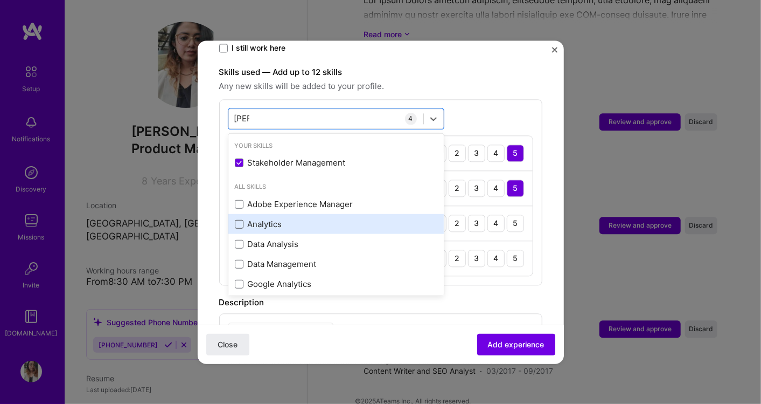
click at [239, 219] on span at bounding box center [239, 223] width 9 height 9
click at [0, 0] on input "checkbox" at bounding box center [0, 0] width 0 height 0
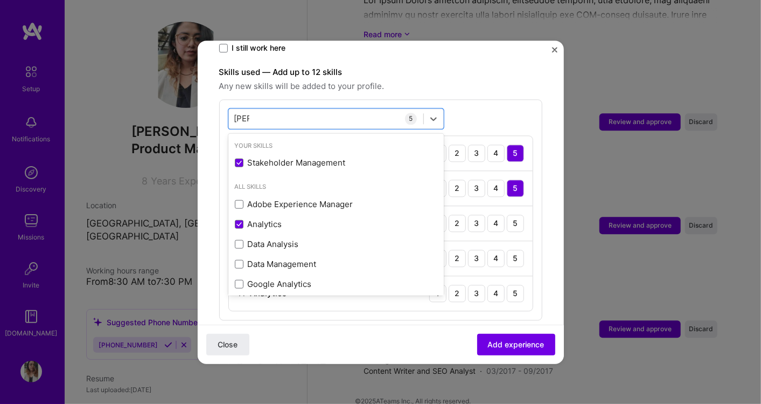
type input "[PERSON_NAME]"
click at [546, 144] on form "Adding suggested job This job is suggested based on your LinkedIn, resume or [D…" at bounding box center [381, 259] width 366 height 1113
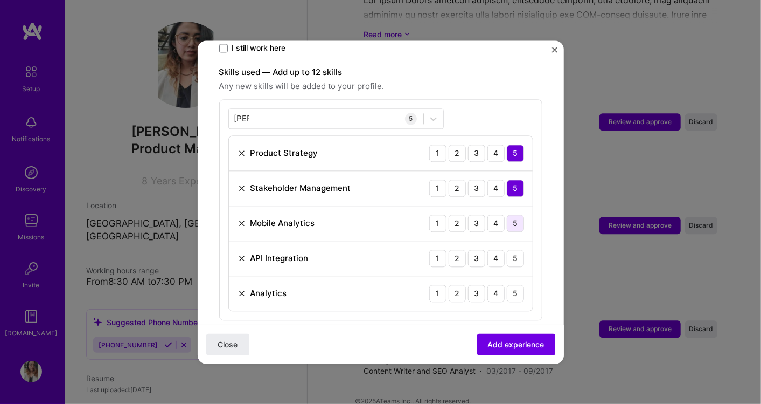
click at [507, 214] on div "5" at bounding box center [515, 222] width 17 height 17
click at [507, 249] on div "5" at bounding box center [515, 257] width 17 height 17
click at [507, 284] on div "5" at bounding box center [515, 292] width 17 height 17
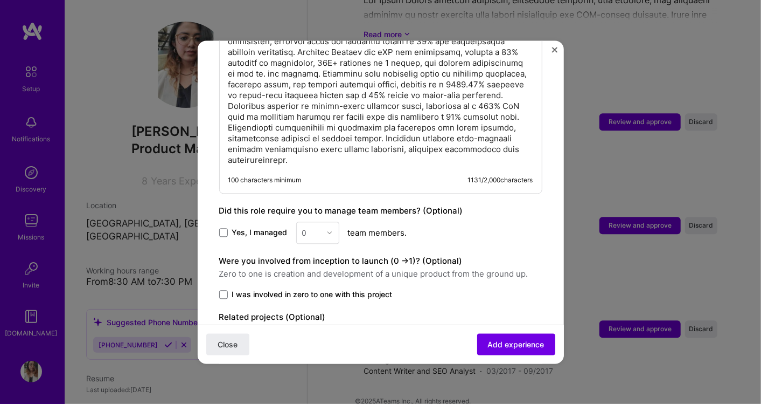
scroll to position [778, 0]
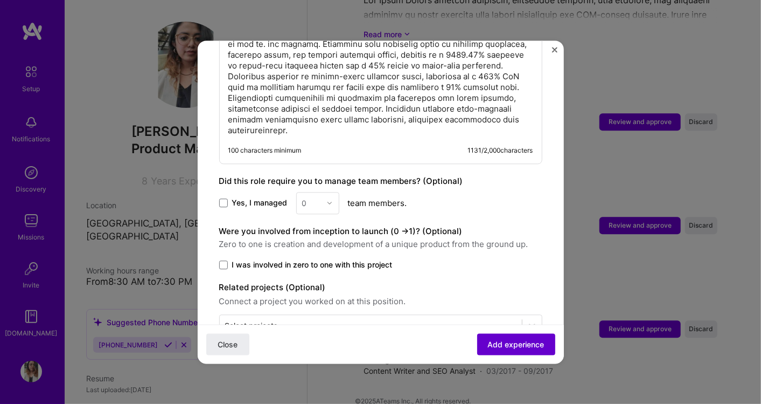
click at [504, 338] on span "Add experience" at bounding box center [516, 343] width 57 height 11
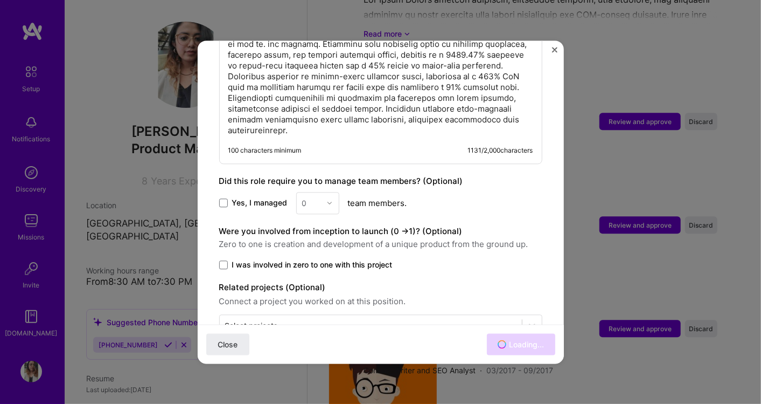
scroll to position [1493, 0]
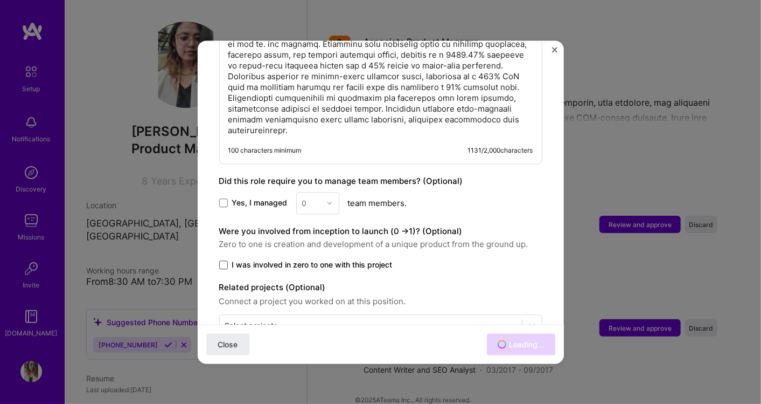
click at [226, 260] on span at bounding box center [223, 264] width 9 height 9
click at [0, 0] on input "I was involved in zero to one with this project" at bounding box center [0, 0] width 0 height 0
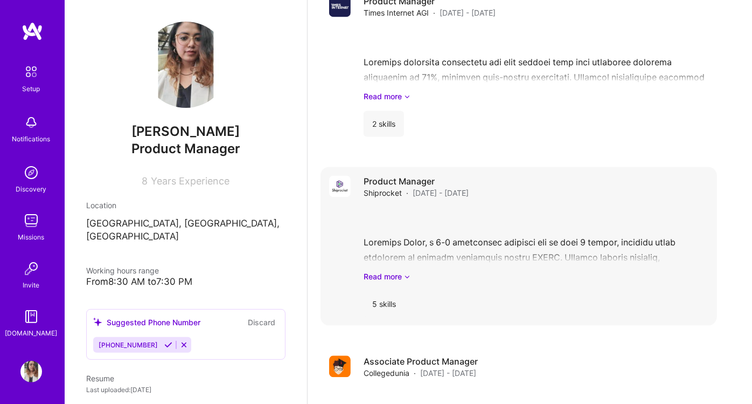
scroll to position [1373, 0]
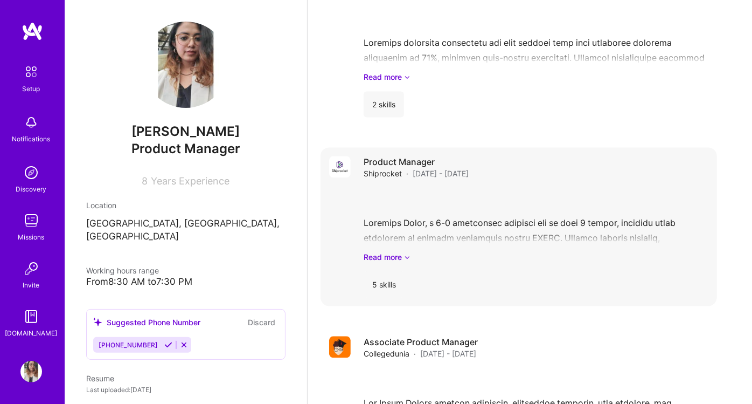
click at [606, 209] on div "Read more" at bounding box center [536, 224] width 345 height 75
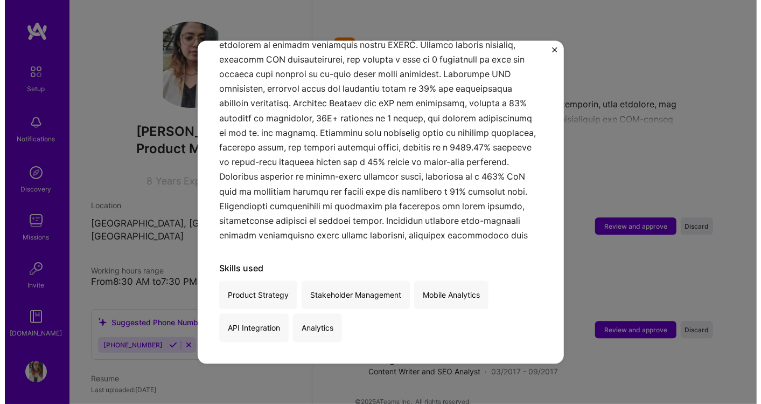
scroll to position [1672, 0]
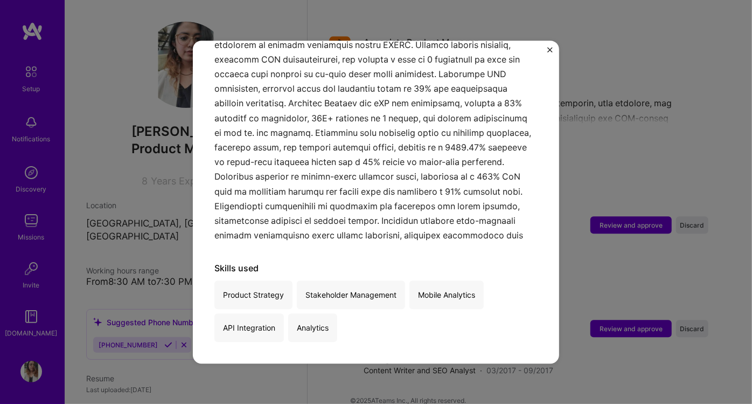
click at [671, 131] on div "Product Manager Shiprocket · Logistics, SaaS · [DATE] - [DATE] Skills used Prod…" at bounding box center [376, 202] width 752 height 404
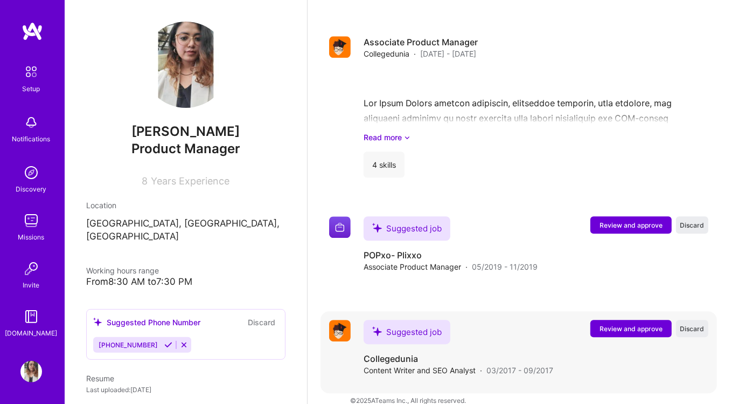
click at [631, 324] on span "Review and approve" at bounding box center [631, 328] width 63 height 9
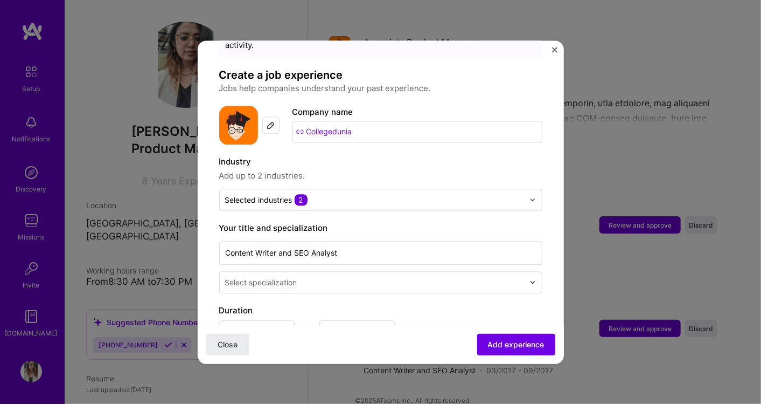
scroll to position [120, 0]
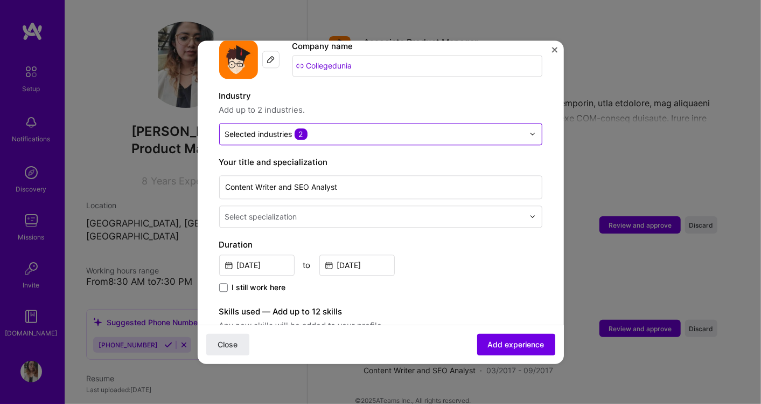
click at [336, 131] on div "Selected industries 2" at bounding box center [375, 133] width 310 height 21
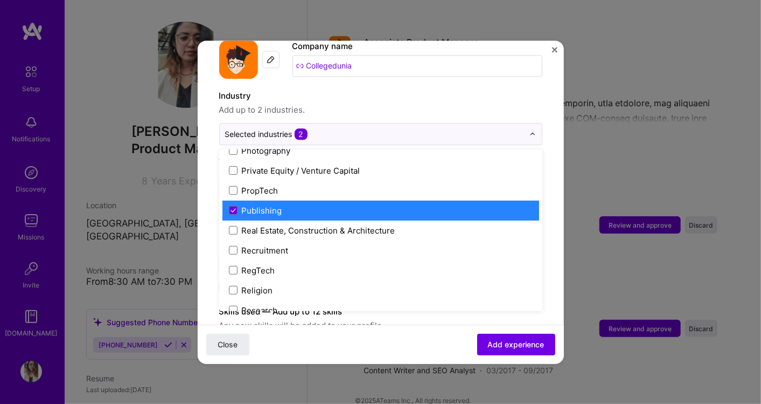
scroll to position [1936, 0]
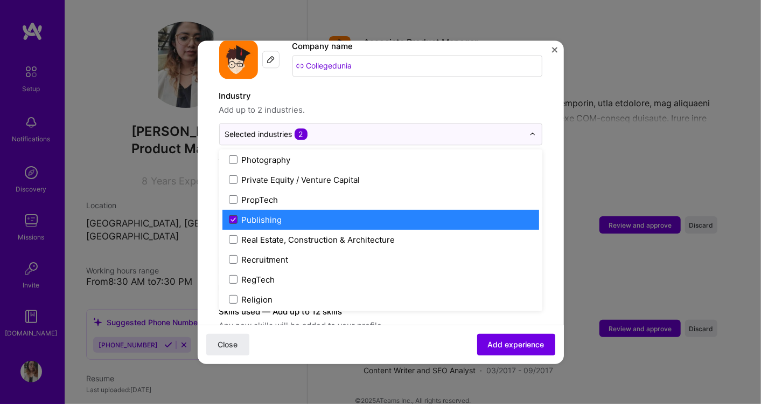
click at [234, 218] on icon at bounding box center [233, 219] width 4 height 3
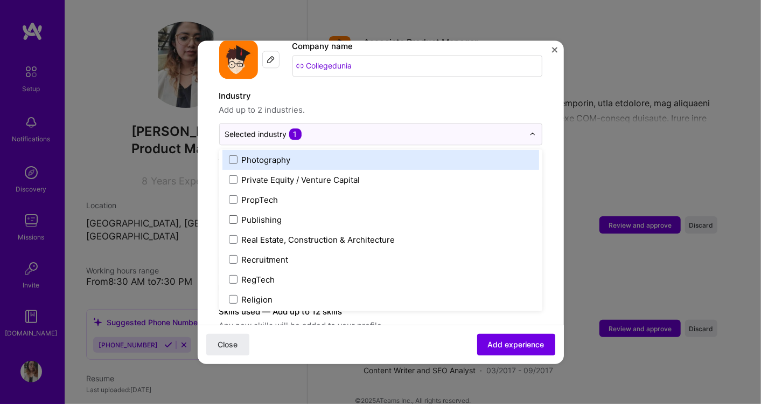
click at [414, 103] on span "Add up to 2 industries." at bounding box center [380, 109] width 323 height 13
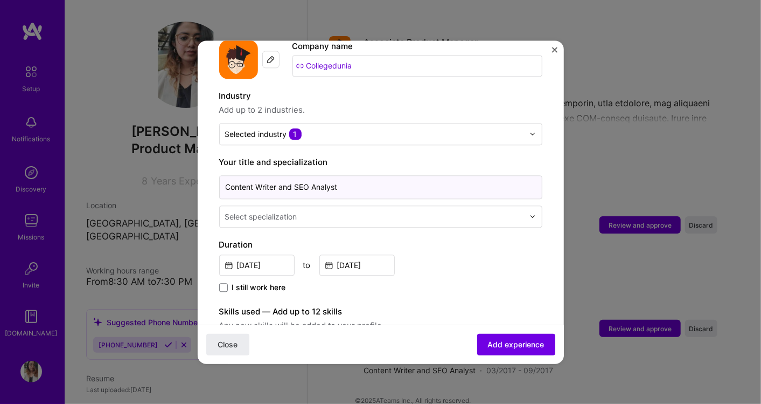
click at [317, 175] on input "Content Writer and SEO Analyst" at bounding box center [380, 187] width 323 height 24
click at [377, 210] on div at bounding box center [375, 216] width 301 height 13
type input "s"
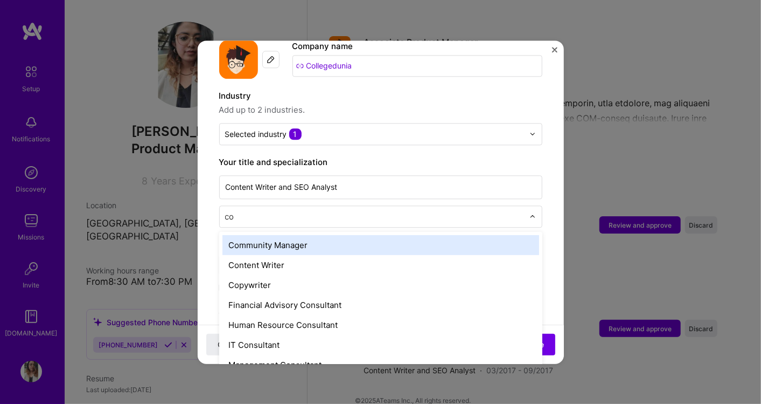
type input "con"
click at [318, 235] on div "Content Writer" at bounding box center [381, 245] width 317 height 20
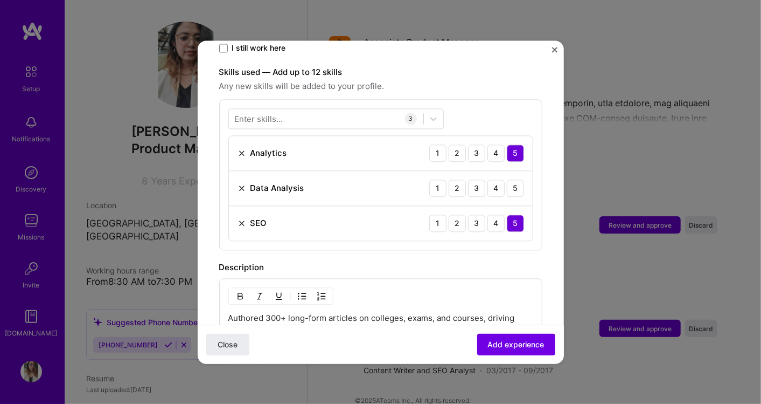
scroll to position [299, 0]
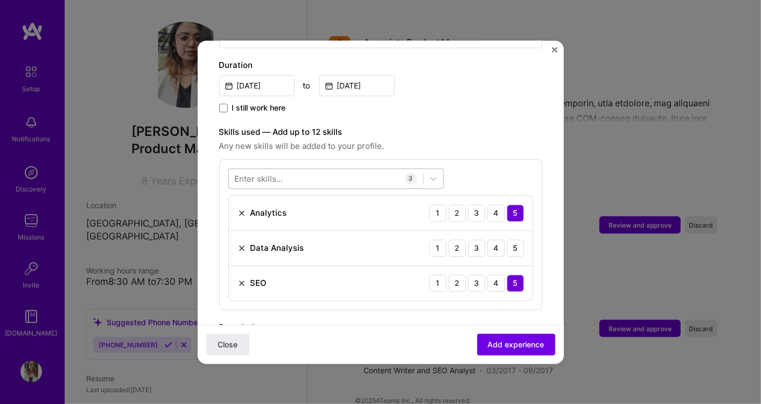
click at [294, 170] on div at bounding box center [326, 178] width 194 height 18
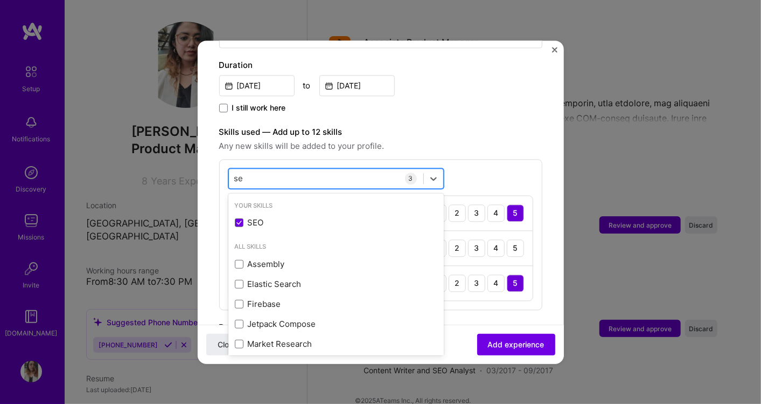
type input "s"
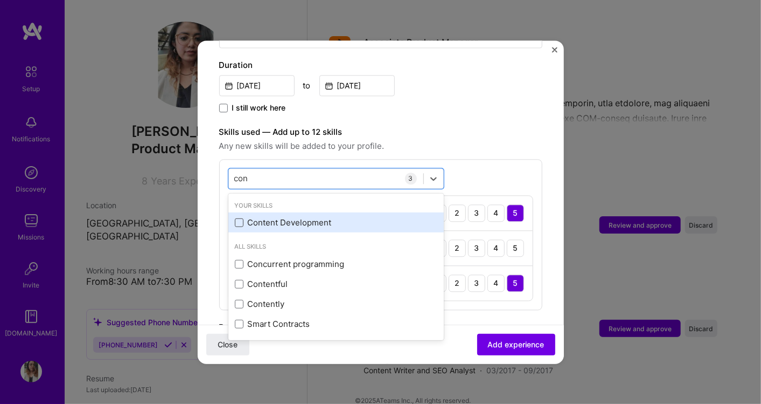
click at [240, 218] on span at bounding box center [239, 222] width 9 height 9
click at [0, 0] on input "checkbox" at bounding box center [0, 0] width 0 height 0
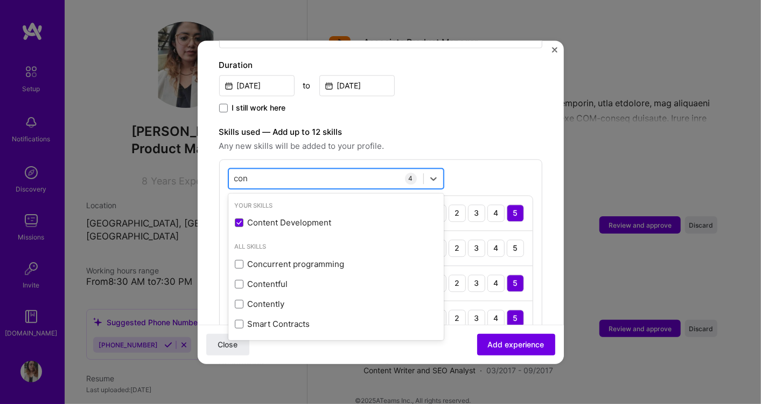
click at [282, 169] on div "con con" at bounding box center [326, 178] width 194 height 18
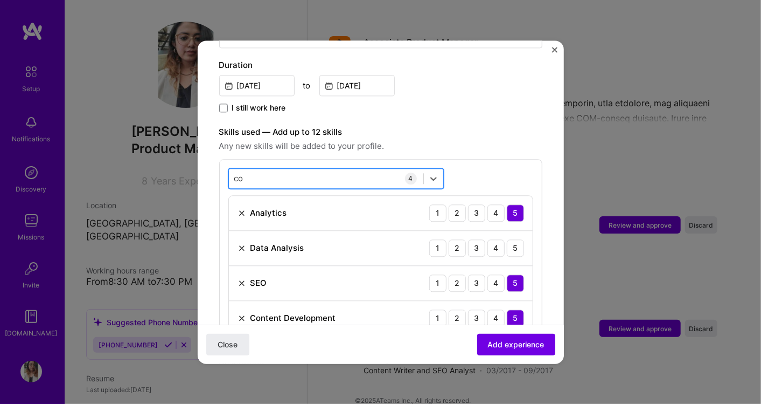
type input "c"
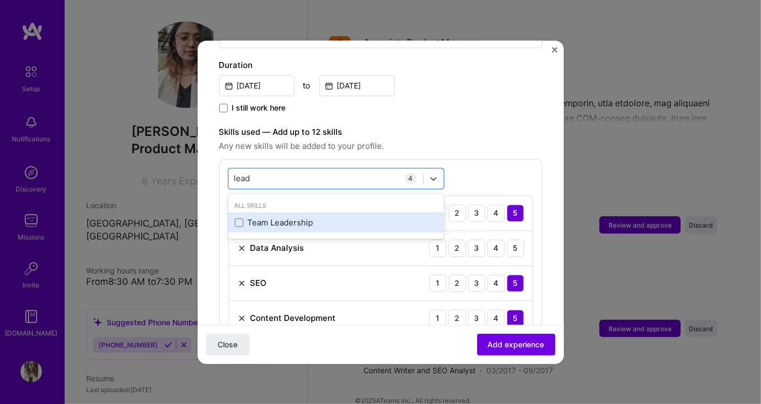
drag, startPoint x: 241, startPoint y: 211, endPoint x: 265, endPoint y: 210, distance: 24.3
click at [241, 218] on span at bounding box center [239, 222] width 9 height 9
click at [0, 0] on input "checkbox" at bounding box center [0, 0] width 0 height 0
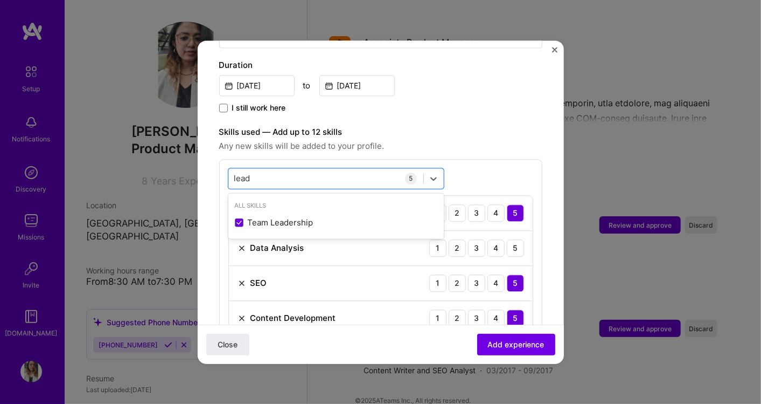
type input "lead"
click at [467, 140] on span "Any new skills will be added to your profile." at bounding box center [380, 146] width 323 height 13
click at [512, 239] on div "5" at bounding box center [515, 247] width 17 height 17
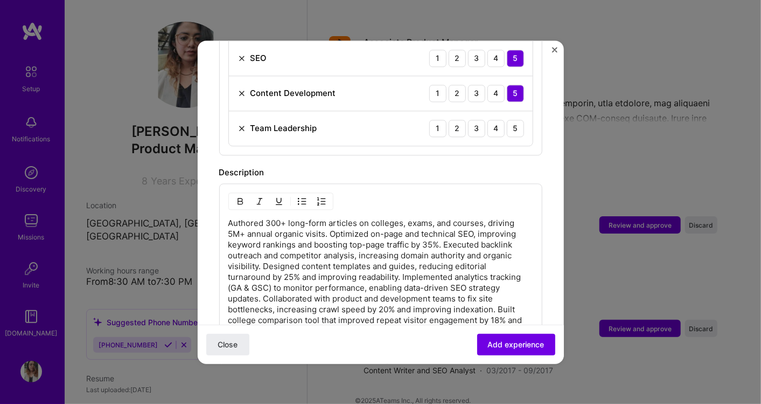
scroll to position [539, 0]
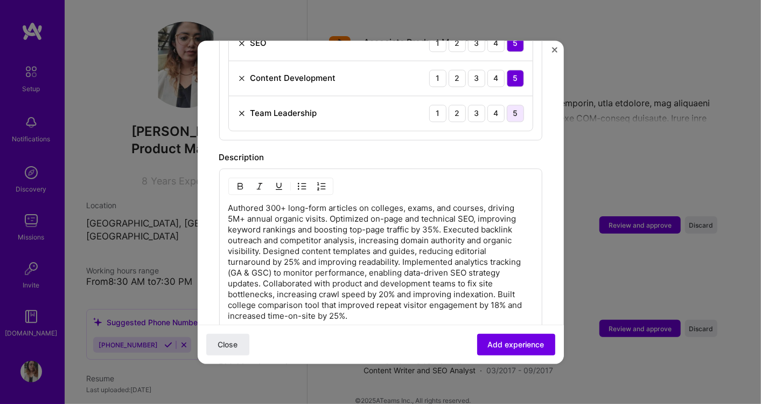
click at [509, 105] on div "5" at bounding box center [515, 113] width 17 height 17
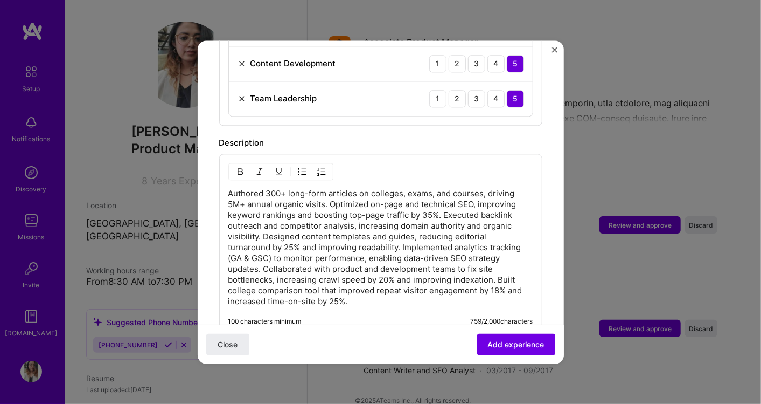
scroll to position [419, 0]
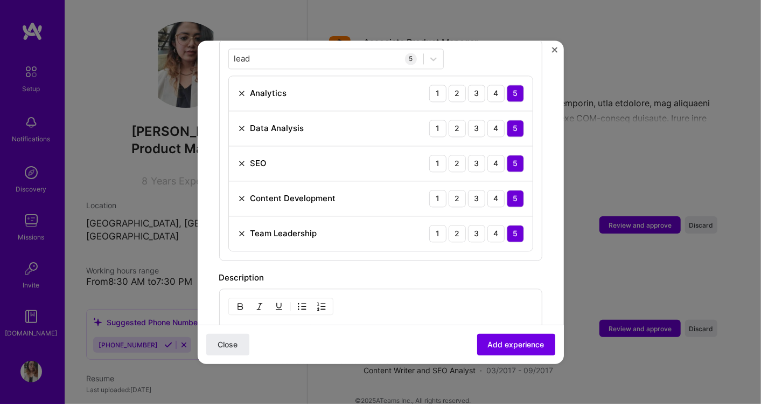
click at [240, 89] on img at bounding box center [242, 93] width 9 height 9
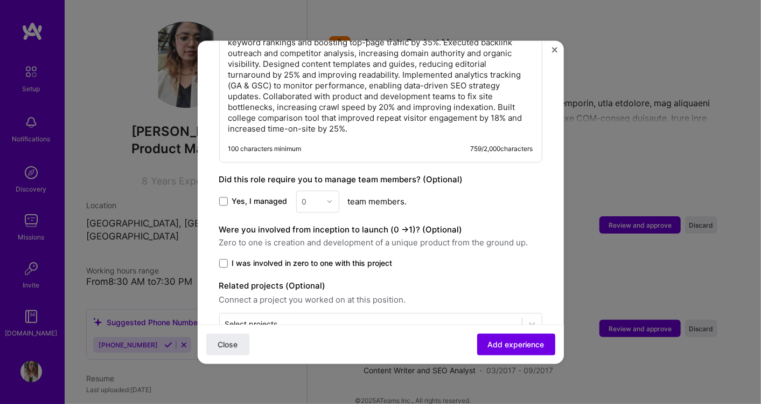
scroll to position [708, 0]
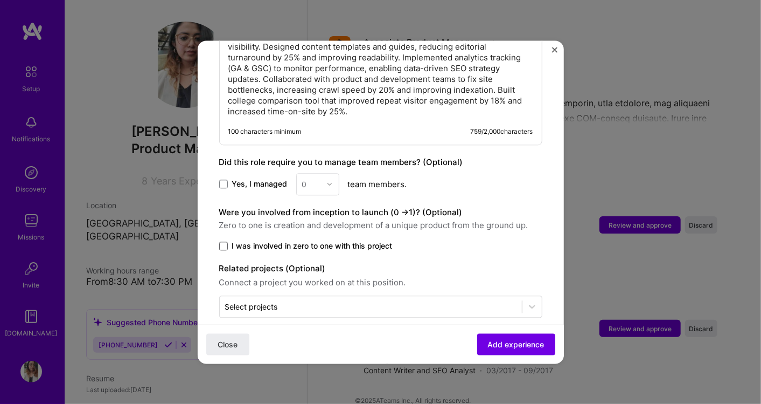
click at [223, 241] on span at bounding box center [223, 245] width 9 height 9
click at [0, 0] on input "I was involved in zero to one with this project" at bounding box center [0, 0] width 0 height 0
click at [328, 173] on div "0" at bounding box center [317, 184] width 43 height 22
click at [315, 173] on div "0" at bounding box center [317, 184] width 43 height 22
click at [304, 176] on div "0" at bounding box center [317, 184] width 43 height 22
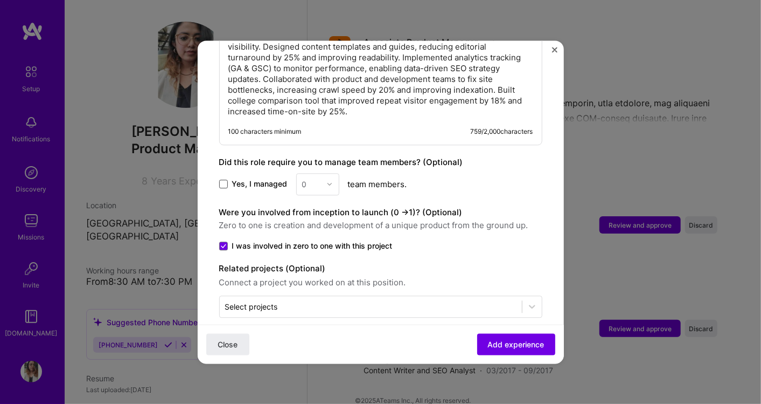
click at [221, 179] on span at bounding box center [223, 183] width 9 height 9
click at [0, 0] on input "Yes, I managed" at bounding box center [0, 0] width 0 height 0
click at [305, 178] on div "0" at bounding box center [304, 183] width 5 height 11
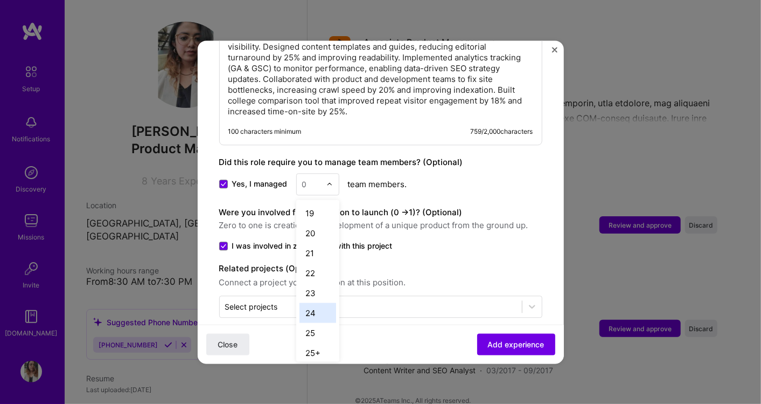
click at [311, 302] on div "24" at bounding box center [318, 312] width 37 height 20
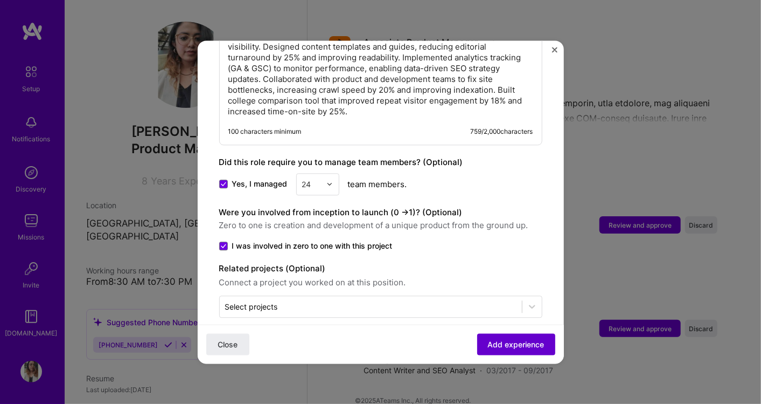
click at [501, 340] on span "Add experience" at bounding box center [516, 343] width 57 height 11
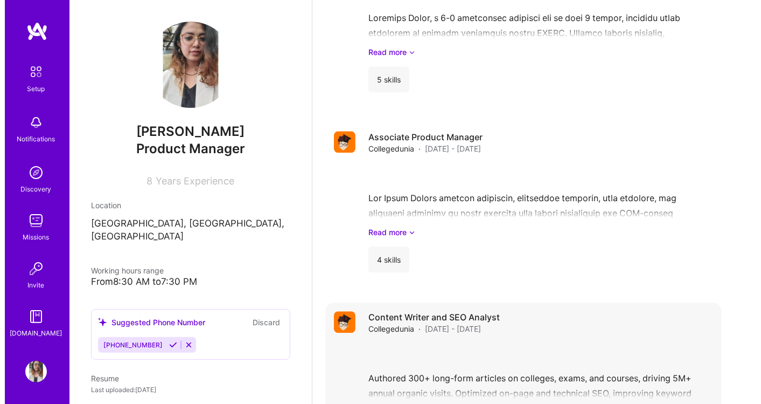
scroll to position [1749, 0]
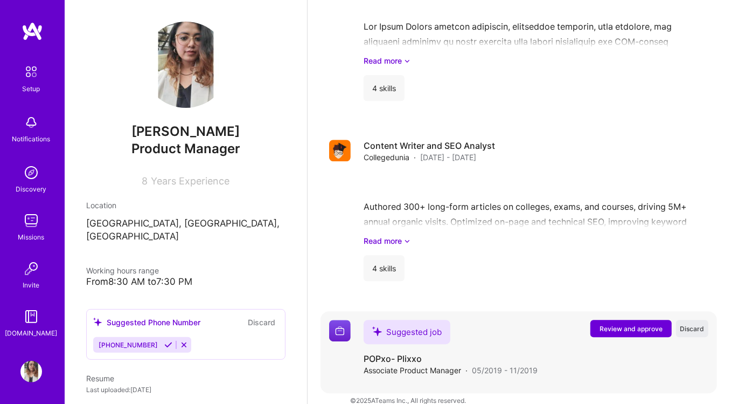
click at [633, 319] on button "Review and approve" at bounding box center [630, 327] width 81 height 17
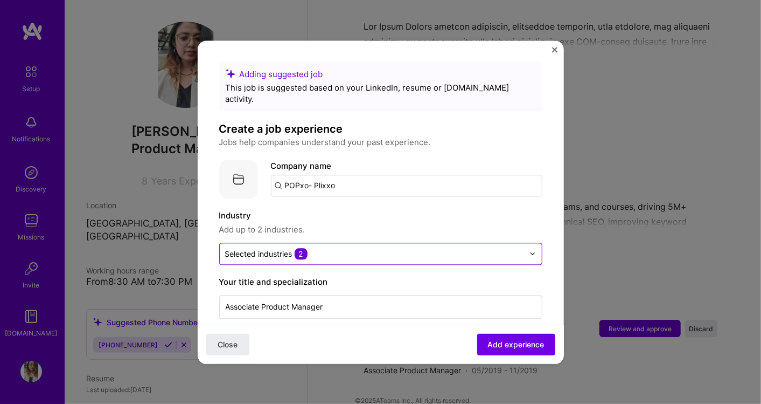
click at [367, 248] on input "text" at bounding box center [374, 253] width 299 height 11
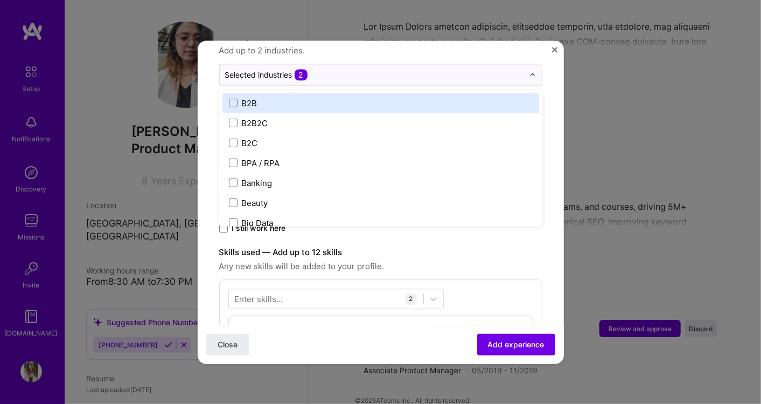
scroll to position [179, 0]
click at [233, 98] on span at bounding box center [233, 102] width 9 height 9
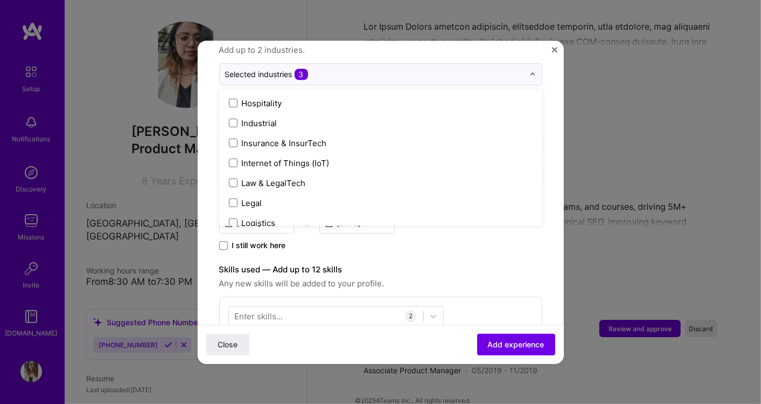
scroll to position [1616, 0]
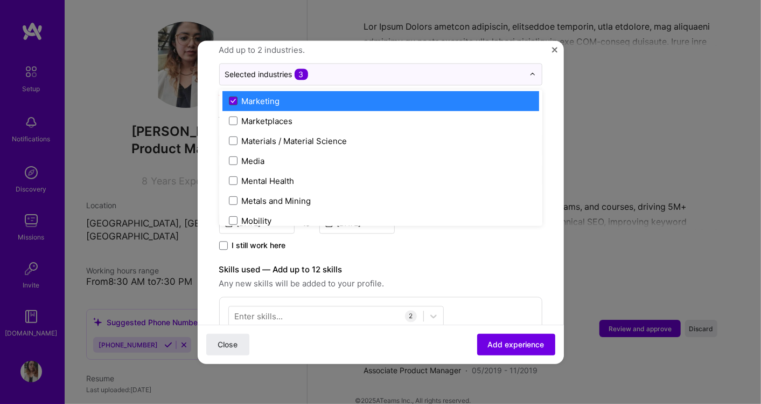
click at [231, 99] on icon at bounding box center [233, 100] width 4 height 3
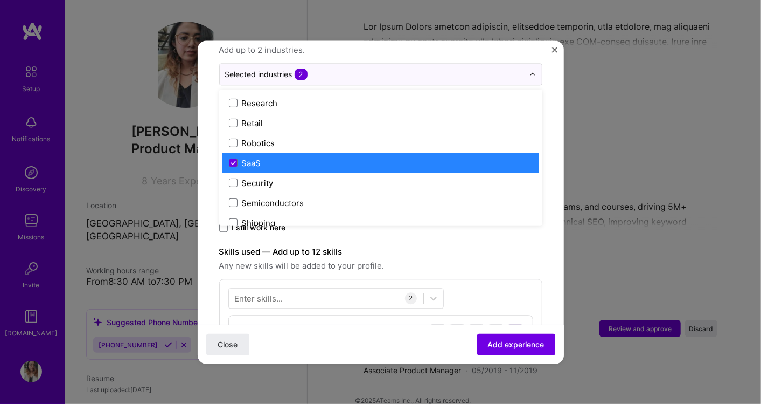
scroll to position [2081, 0]
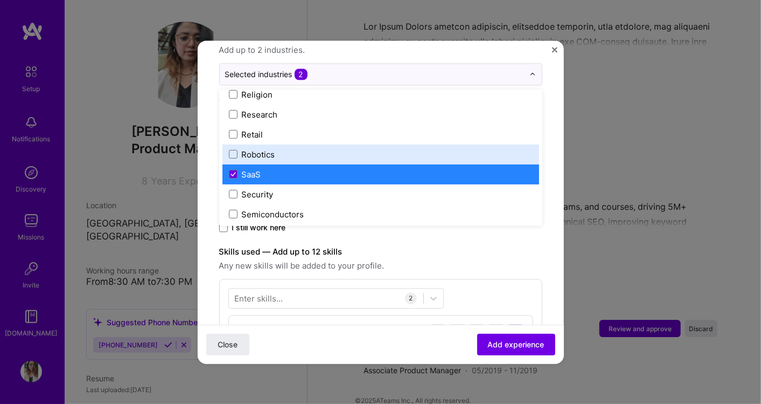
click at [540, 134] on form "Adding suggested job This job is suggested based on your LinkedIn, resume or [D…" at bounding box center [381, 354] width 366 height 943
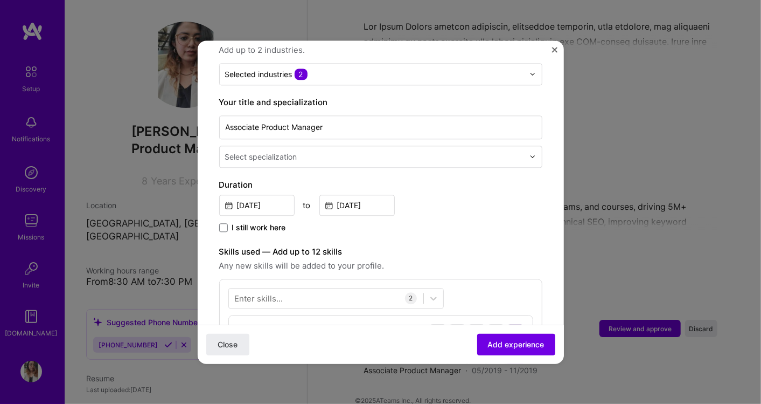
scroll to position [0, 0]
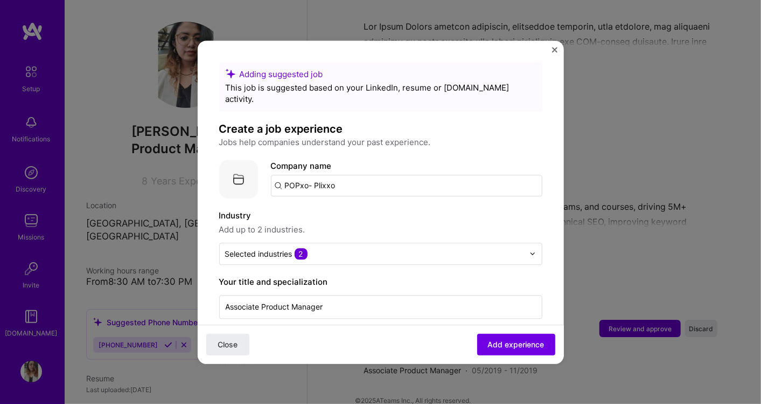
click at [335, 175] on input "POPxo- Plixxo" at bounding box center [407, 186] width 272 height 22
click at [312, 177] on input "POPxo- Plixxo" at bounding box center [407, 186] width 272 height 22
type input "Plixxo"
click at [350, 206] on div "Plixxo" at bounding box center [347, 215] width 32 height 19
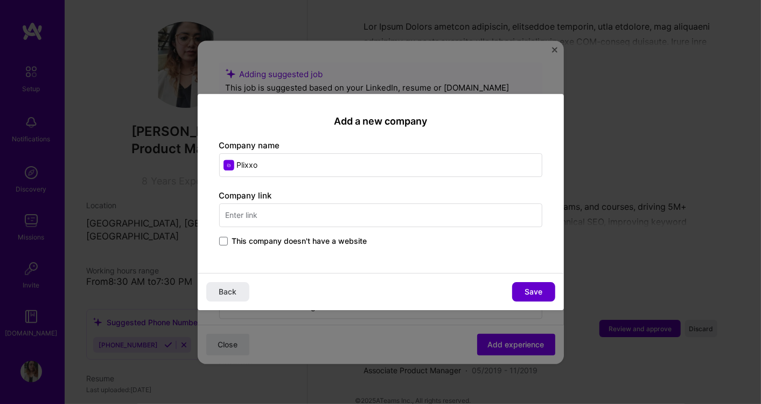
click at [536, 289] on span "Save" at bounding box center [534, 291] width 18 height 11
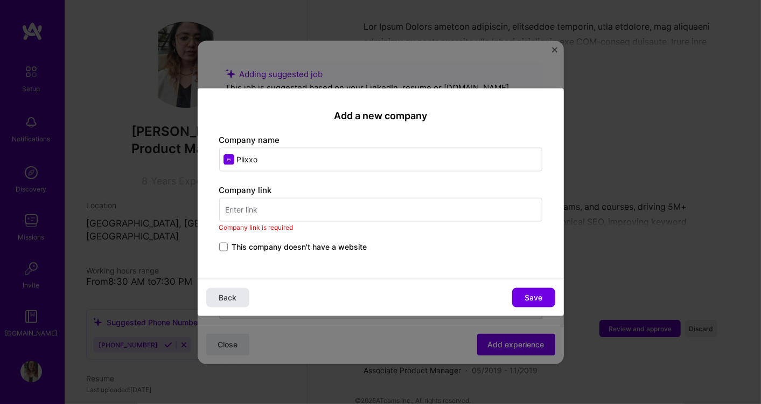
click at [236, 298] on span "Back" at bounding box center [228, 297] width 18 height 11
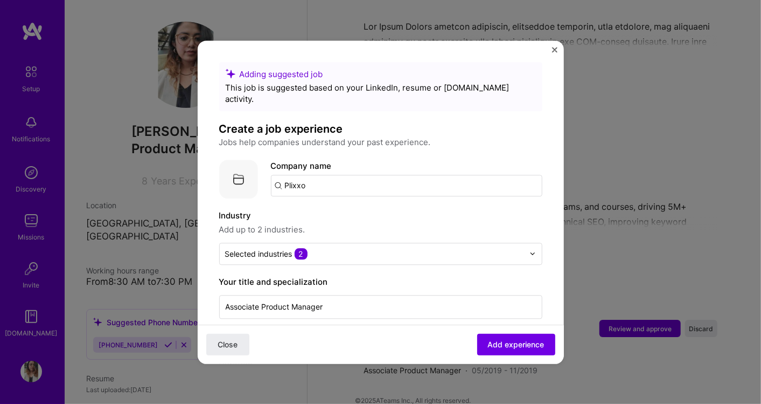
click at [236, 174] on img at bounding box center [238, 178] width 39 height 39
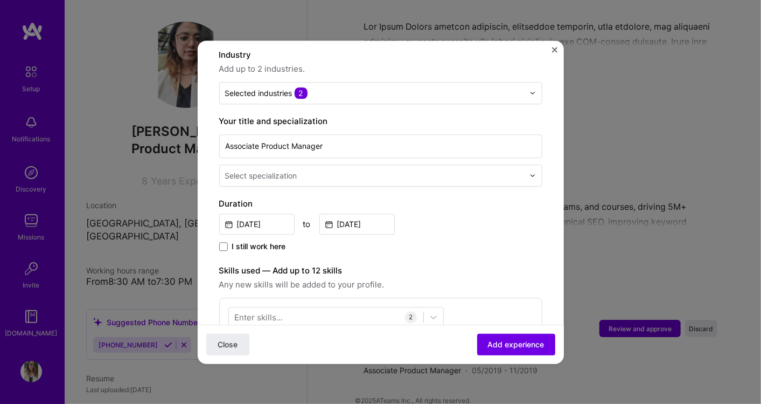
scroll to position [179, 0]
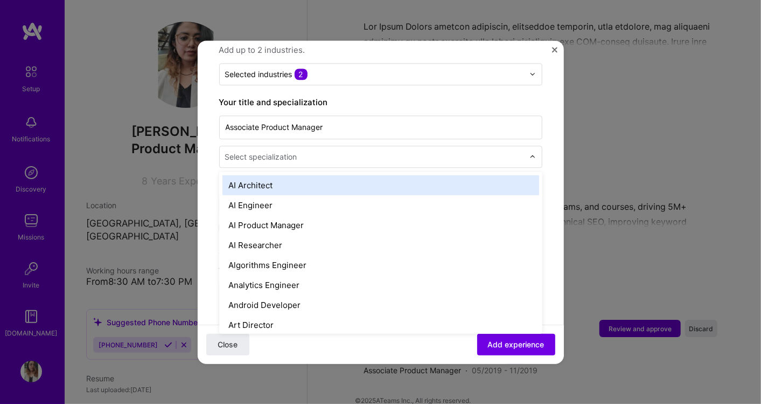
click at [518, 147] on div "Select specialization" at bounding box center [375, 156] width 310 height 21
type input "prod"
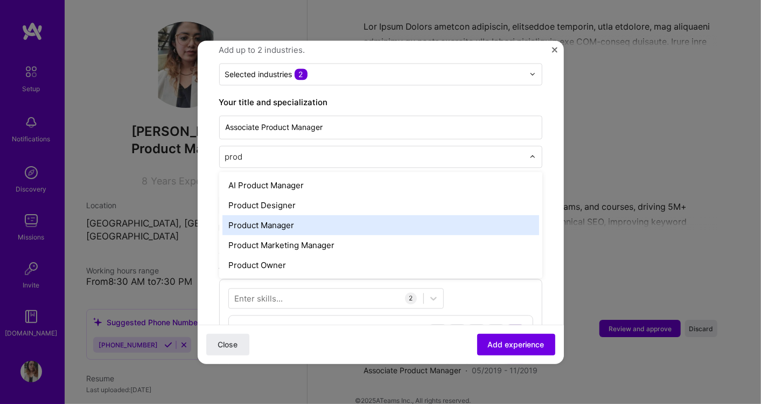
click at [287, 216] on div "Product Manager" at bounding box center [381, 225] width 317 height 20
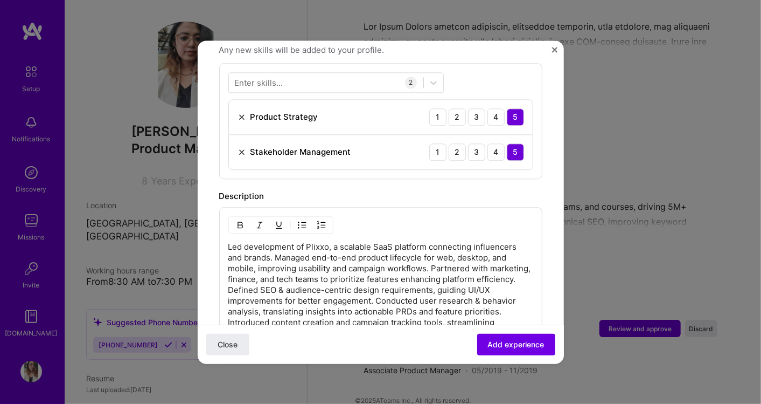
scroll to position [359, 0]
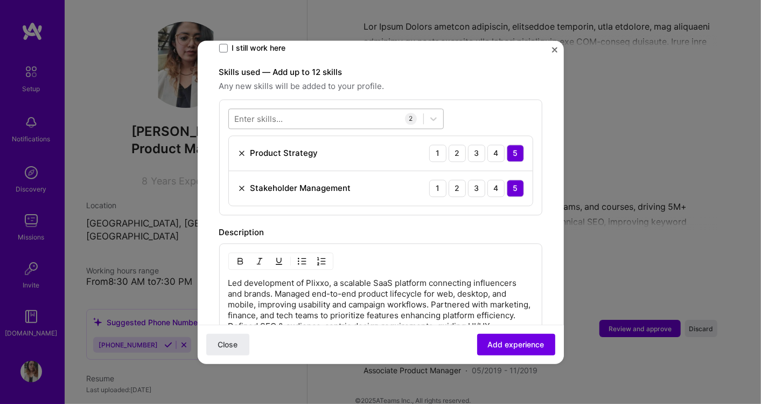
click at [313, 110] on div at bounding box center [326, 118] width 194 height 18
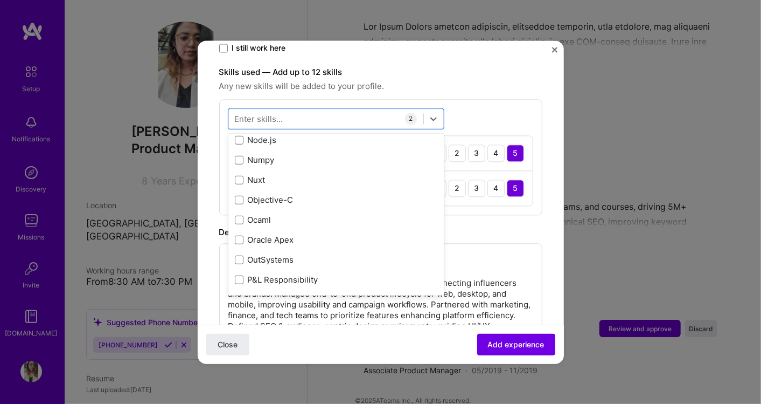
scroll to position [4909, 0]
click at [483, 226] on div "Description" at bounding box center [380, 232] width 323 height 13
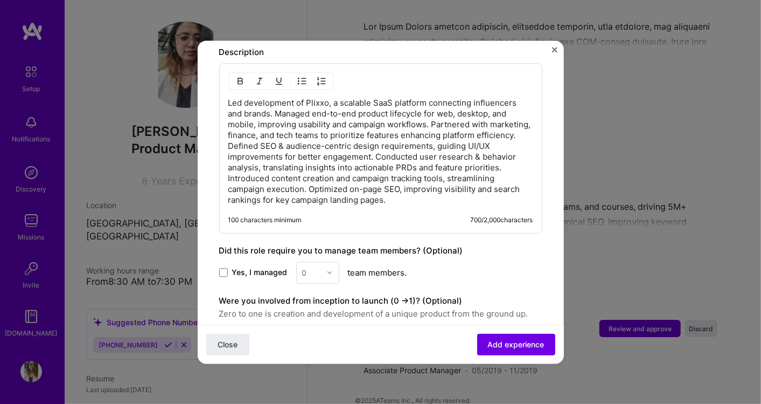
scroll to position [628, 0]
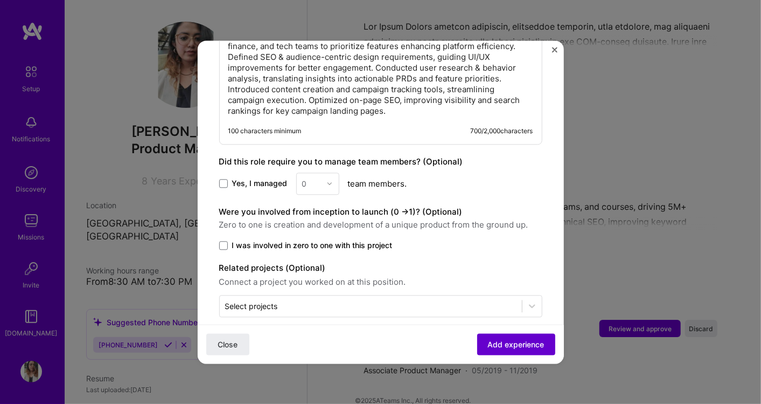
click at [518, 336] on button "Add experience" at bounding box center [516, 344] width 78 height 22
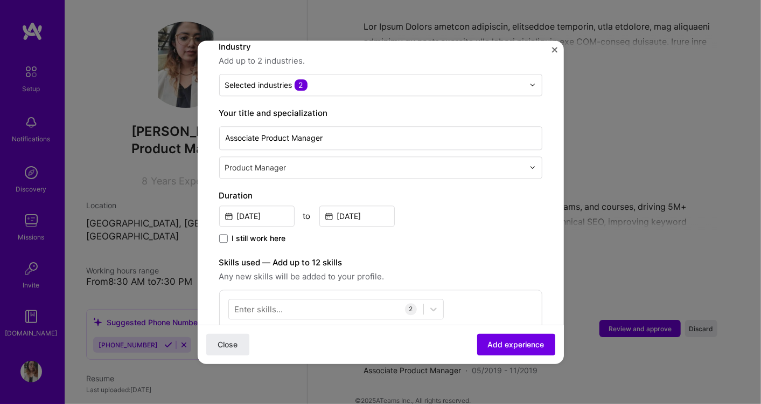
scroll to position [108, 0]
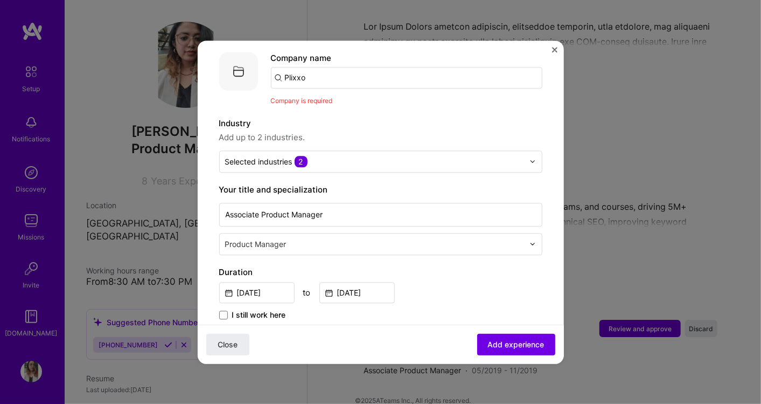
click at [324, 73] on input "Plixxo" at bounding box center [407, 78] width 272 height 22
type input "P"
type input "popxo"
click at [336, 98] on div "popxo" at bounding box center [347, 107] width 32 height 19
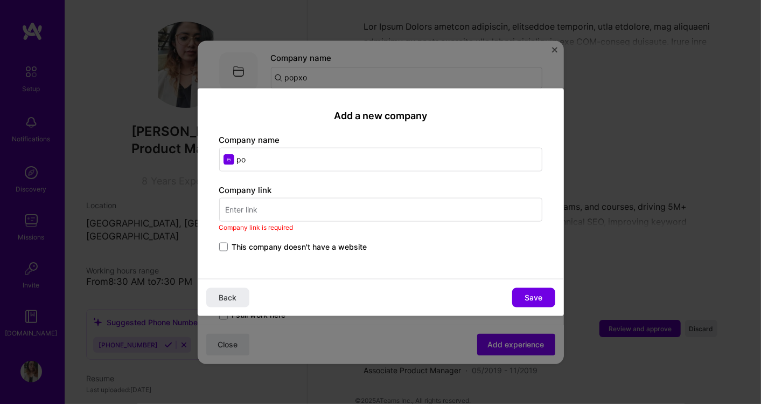
type input "p"
type input "POPxo"
click at [315, 209] on input "text" at bounding box center [380, 210] width 323 height 24
paste input "[URL][DOMAIN_NAME]"
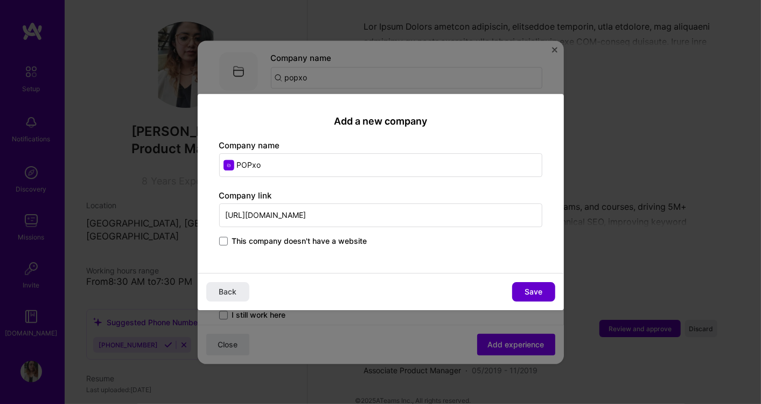
type input "[URL][DOMAIN_NAME]"
click at [536, 288] on span "Save" at bounding box center [534, 291] width 18 height 11
type input "POPxo"
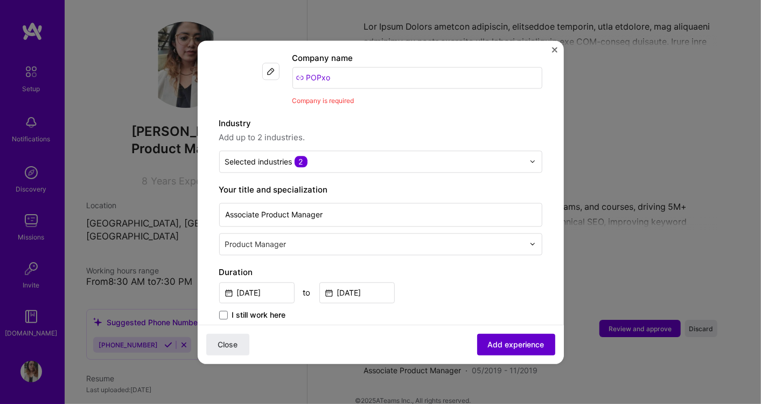
click at [499, 346] on span "Add experience" at bounding box center [516, 343] width 57 height 11
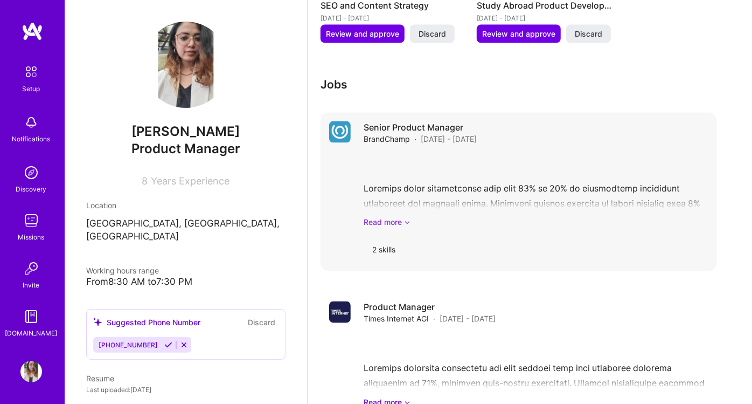
scroll to position [1107, 0]
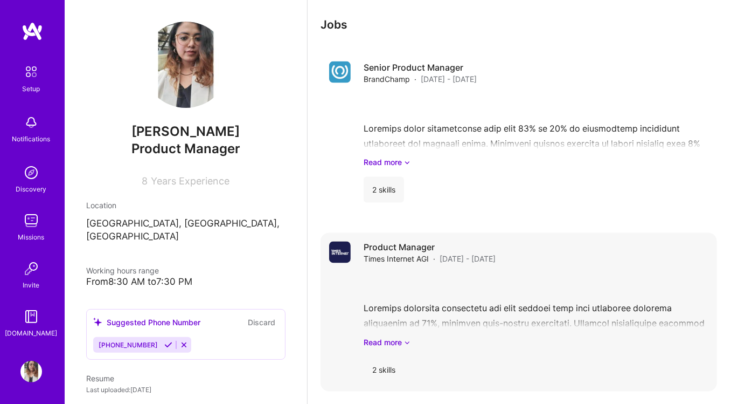
click at [391, 357] on div "2 skills" at bounding box center [384, 370] width 40 height 26
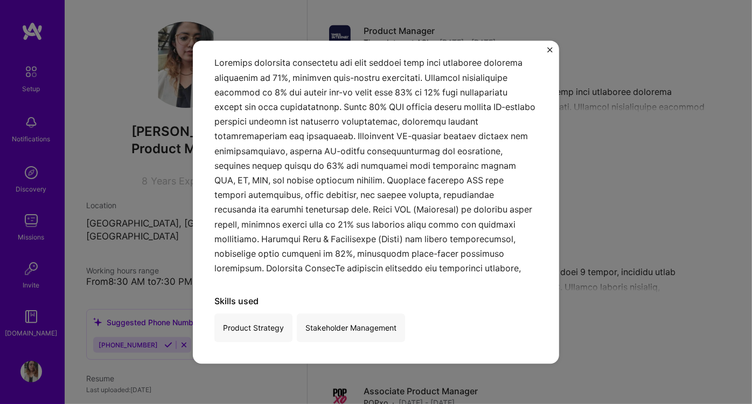
scroll to position [1526, 0]
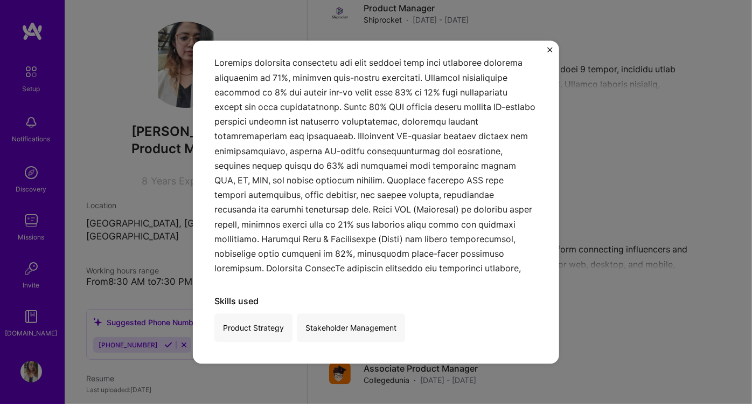
click at [671, 218] on div "Product Manager Times Internet AGI · Media, B2B · [DATE] - [DATE] Skills used P…" at bounding box center [376, 202] width 752 height 404
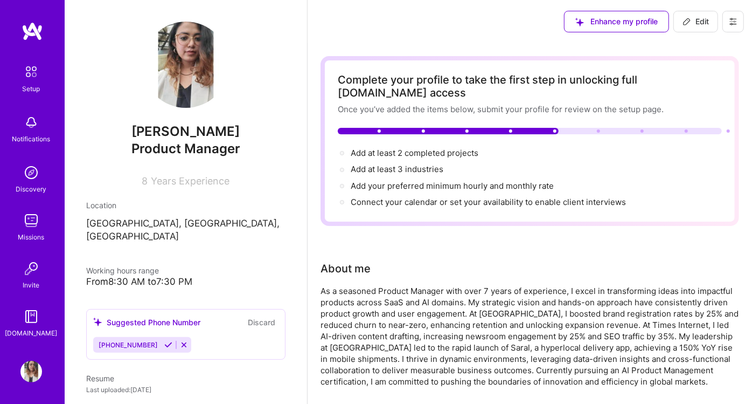
click at [697, 13] on button "Edit" at bounding box center [695, 22] width 45 height 22
select select "US"
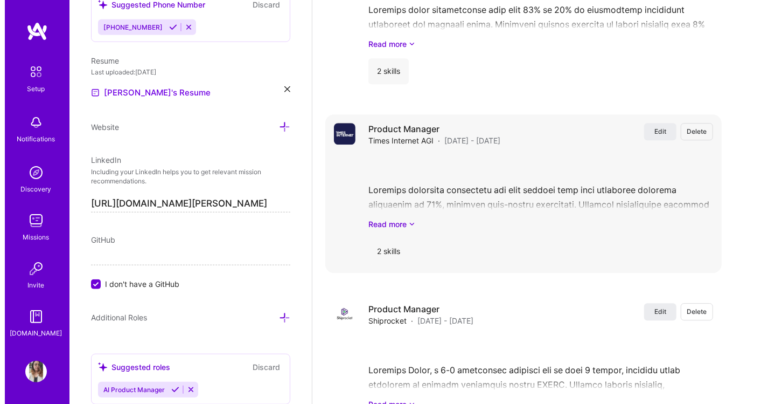
scroll to position [1736, 0]
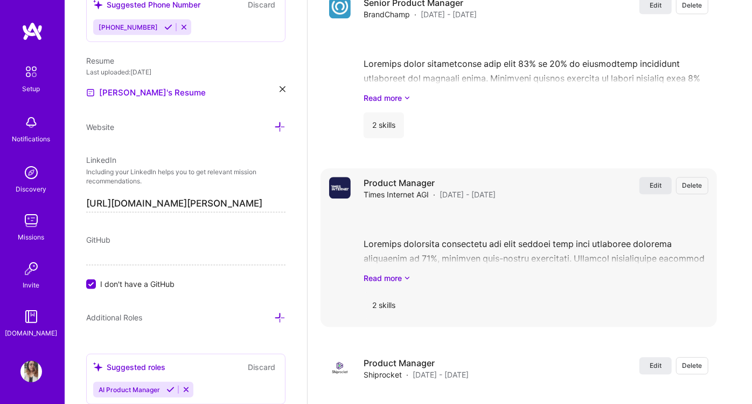
click at [662, 180] on span "Edit" at bounding box center [656, 184] width 12 height 9
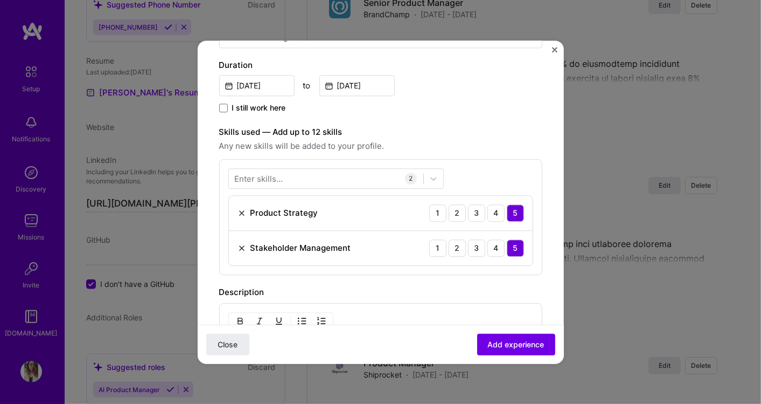
scroll to position [299, 0]
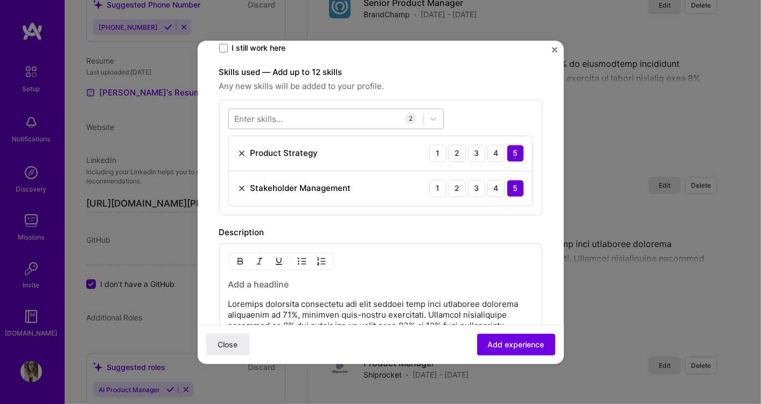
click at [355, 124] on div at bounding box center [326, 118] width 194 height 18
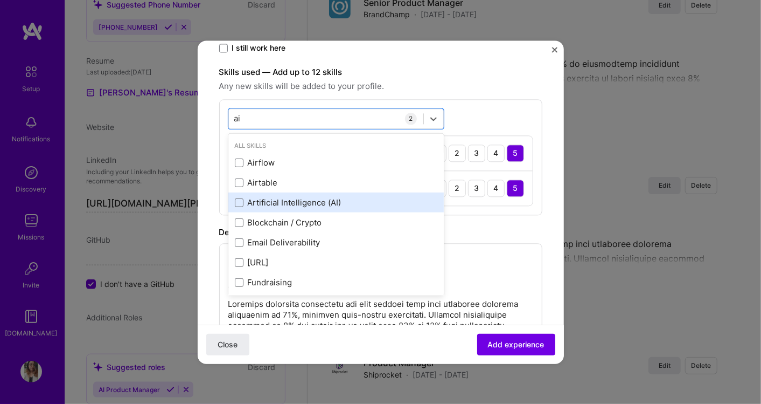
click at [311, 203] on div "Artificial Intelligence (AI)" at bounding box center [336, 202] width 203 height 11
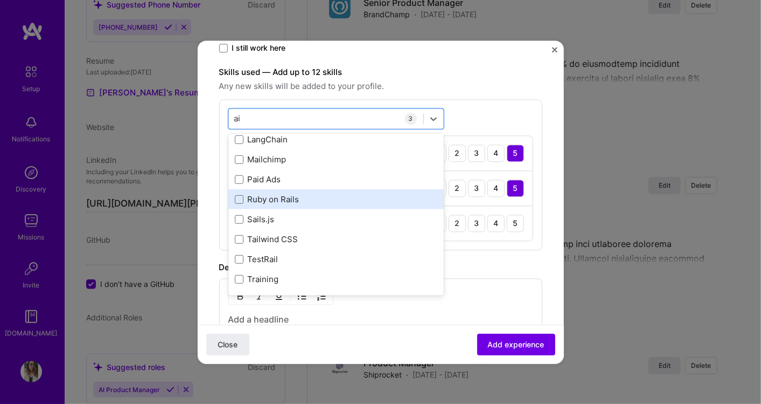
scroll to position [183, 0]
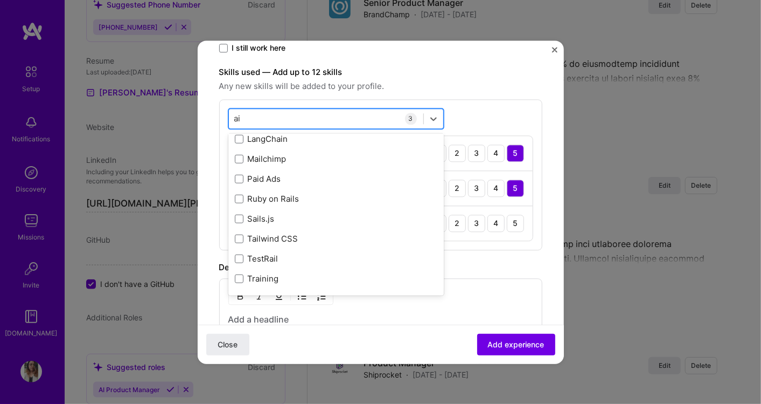
type input "a"
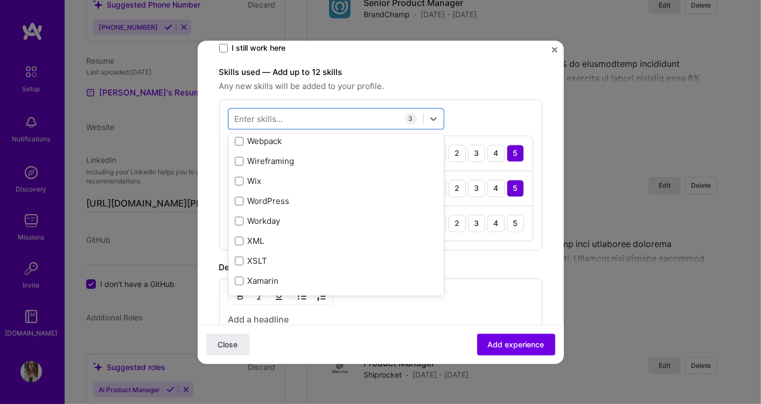
scroll to position [7179, 0]
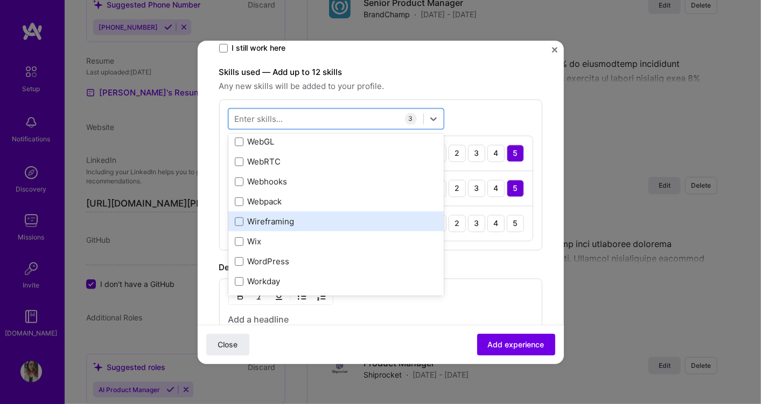
click at [282, 218] on div "Wireframing" at bounding box center [336, 221] width 203 height 11
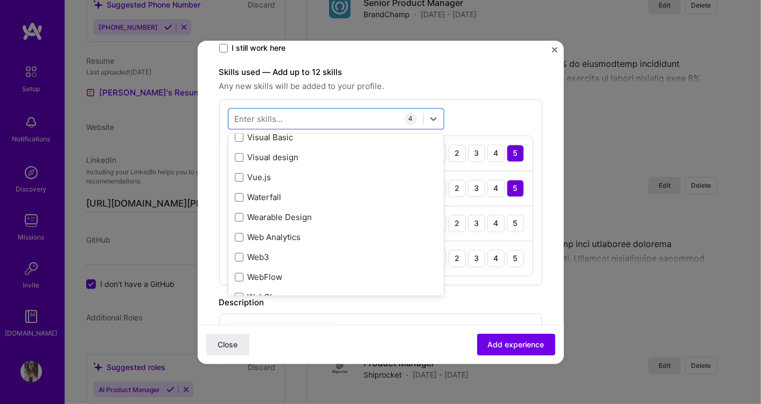
scroll to position [7000, 0]
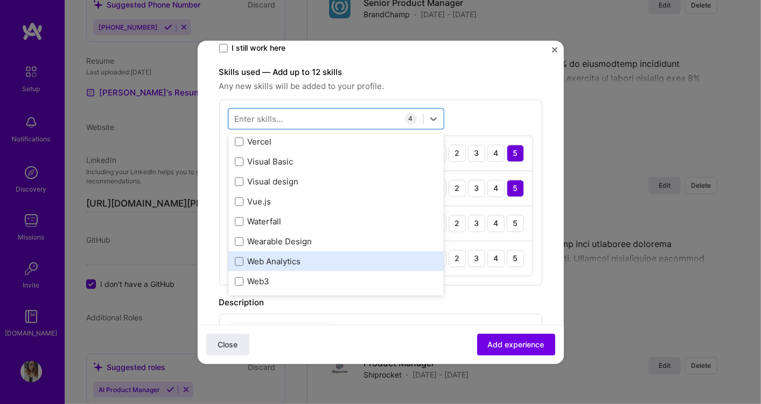
click at [314, 255] on div "Web Analytics" at bounding box center [336, 260] width 203 height 11
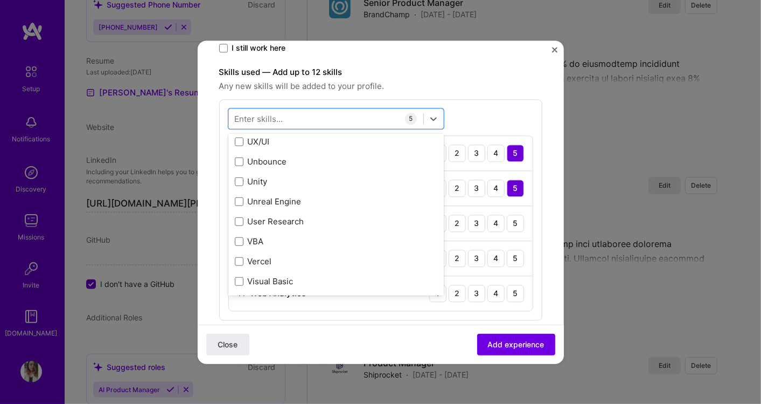
scroll to position [6820, 0]
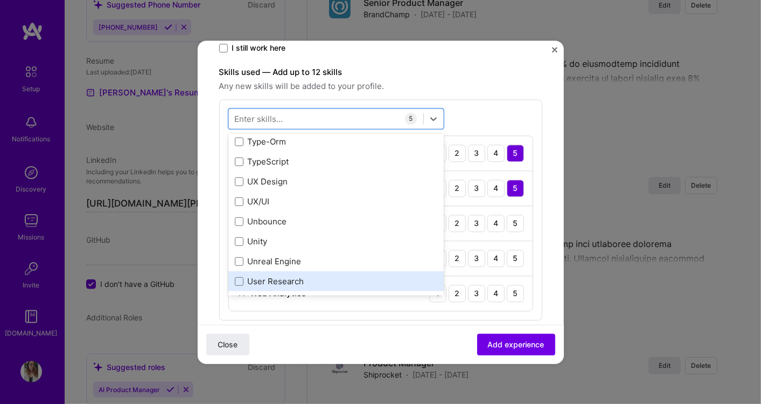
click at [302, 277] on div "User Research" at bounding box center [336, 280] width 203 height 11
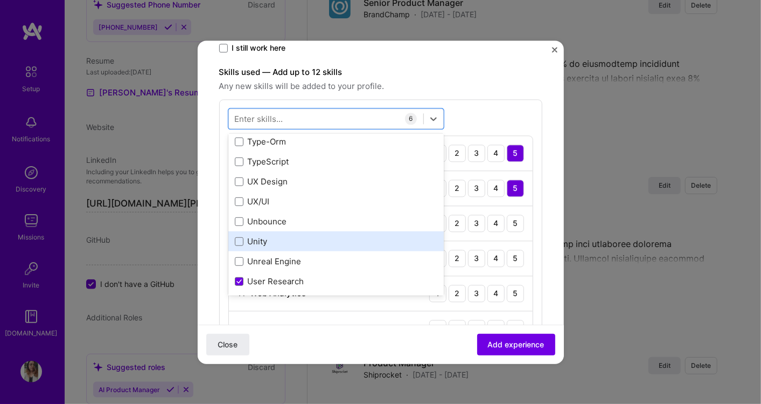
scroll to position [6760, 0]
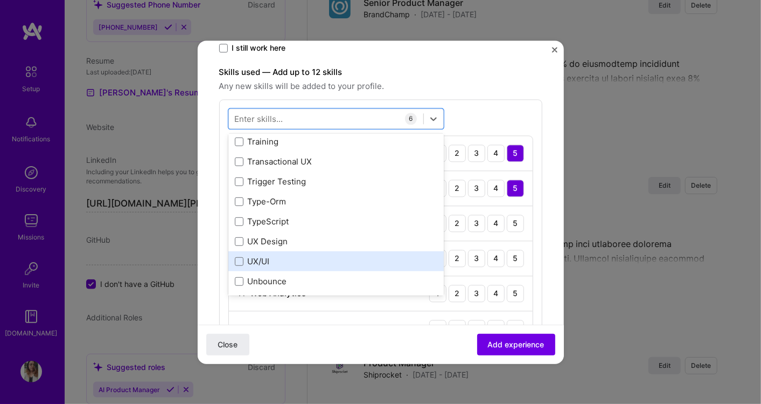
click at [294, 259] on div "UX/UI" at bounding box center [336, 260] width 203 height 11
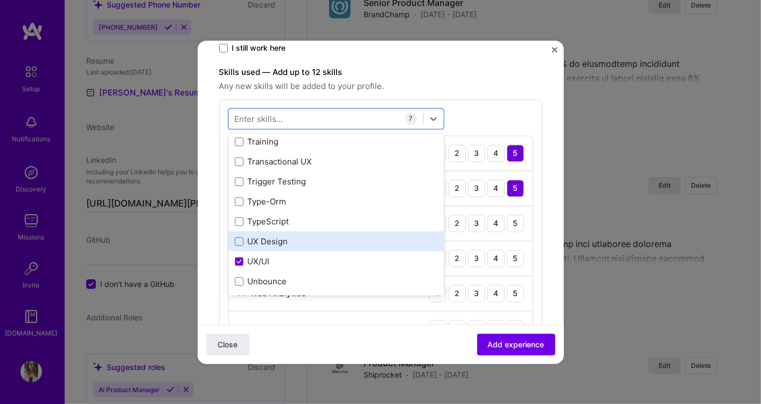
click at [325, 237] on div "UX Design" at bounding box center [336, 240] width 203 height 11
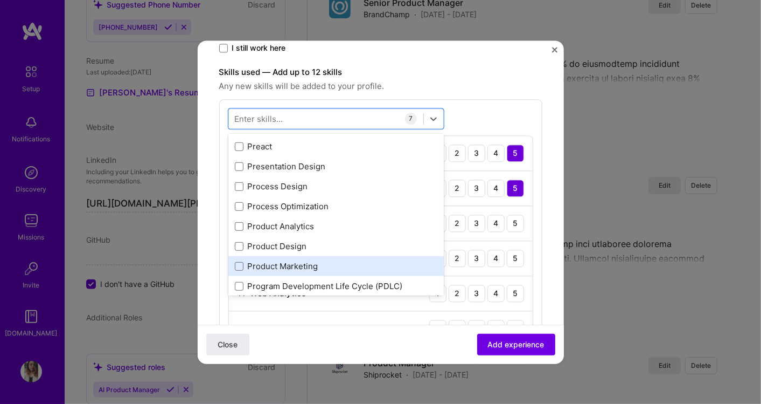
scroll to position [4964, 0]
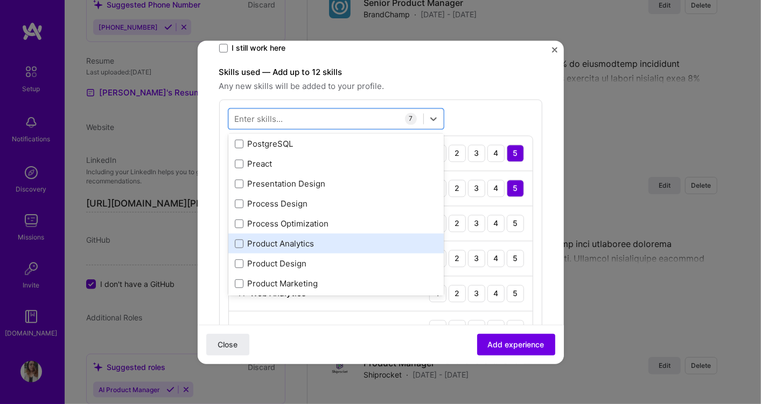
click at [328, 242] on div "Product Analytics" at bounding box center [336, 243] width 203 height 11
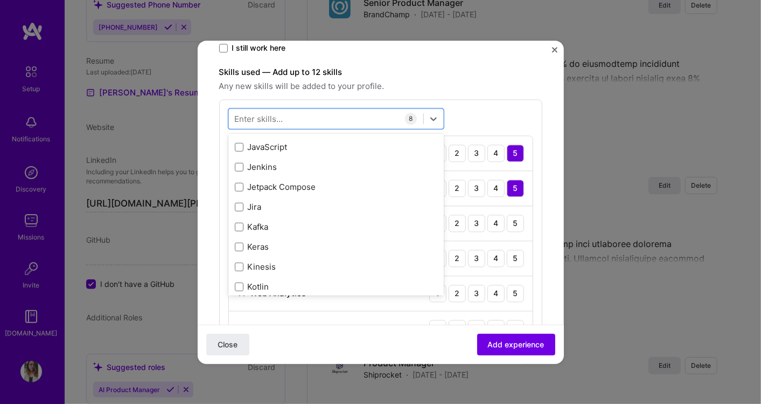
scroll to position [3588, 0]
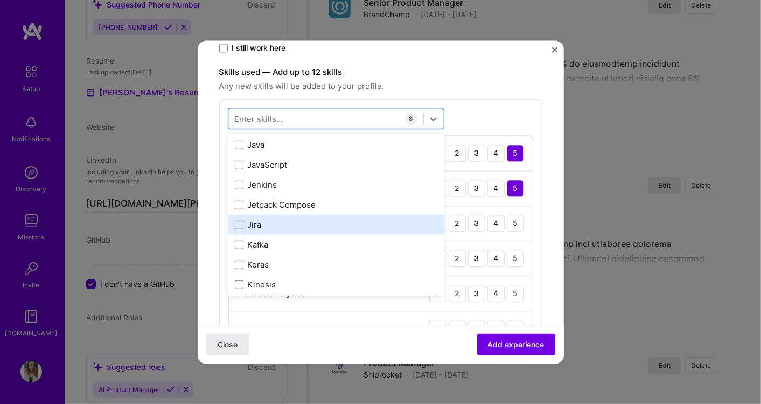
click at [265, 219] on div "Jira" at bounding box center [336, 224] width 203 height 11
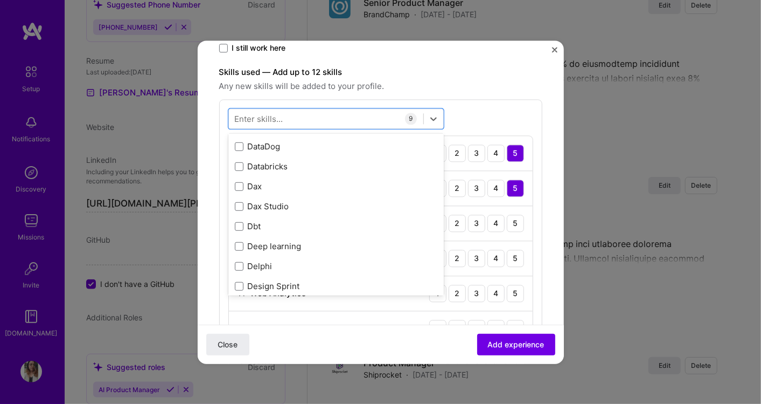
scroll to position [2031, 0]
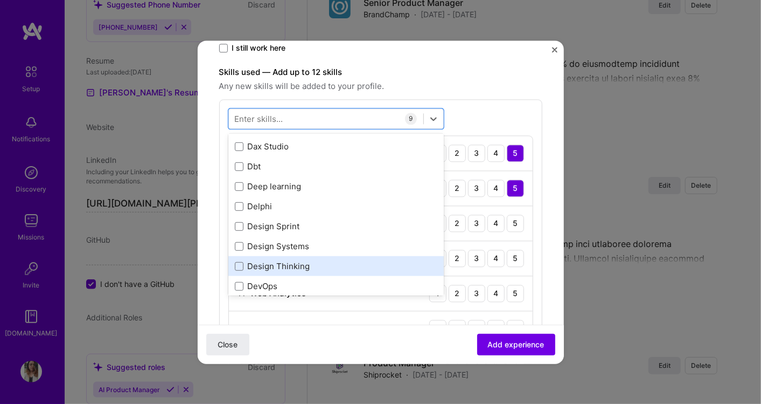
click at [334, 261] on div "Design Thinking" at bounding box center [336, 265] width 203 height 11
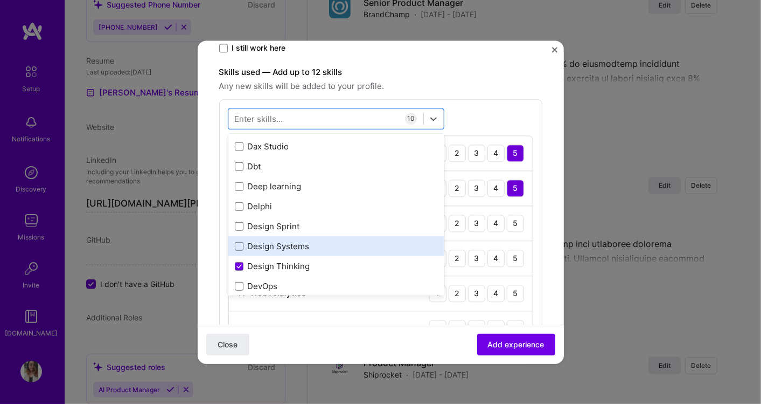
click at [343, 242] on div "Design Systems" at bounding box center [336, 245] width 203 height 11
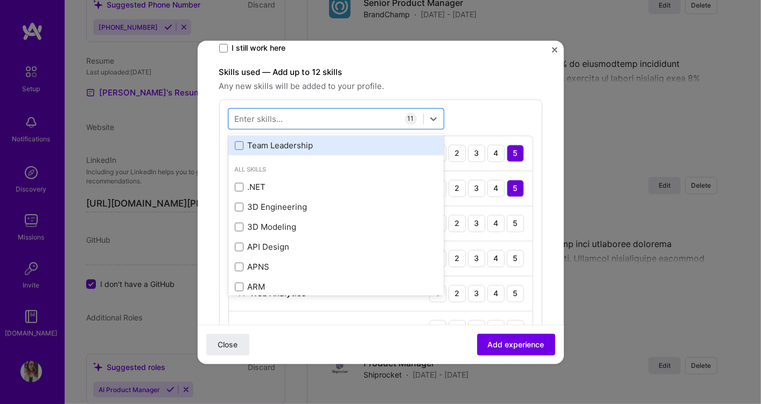
scroll to position [175, 0]
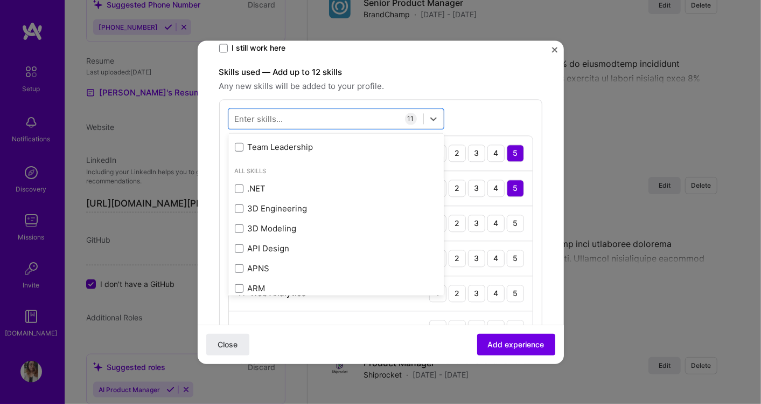
click at [495, 89] on span "Any new skills will be added to your profile." at bounding box center [380, 86] width 323 height 13
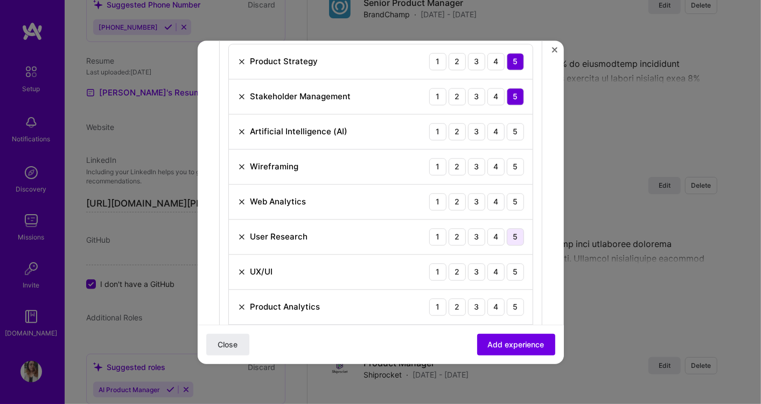
scroll to position [419, 0]
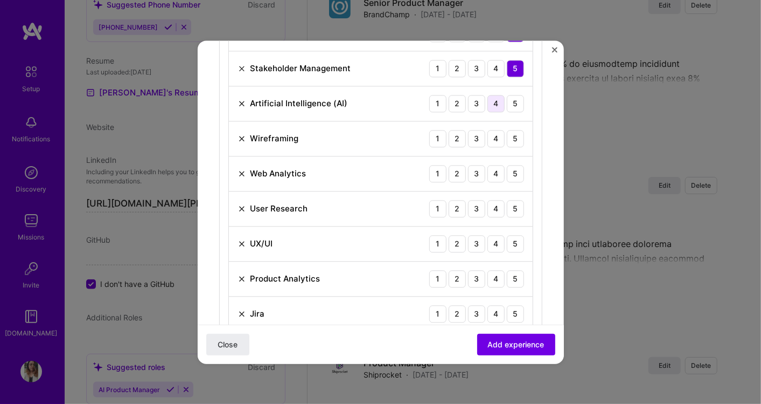
click at [492, 100] on div "4" at bounding box center [496, 103] width 17 height 17
click at [507, 136] on div "5" at bounding box center [515, 138] width 17 height 17
click at [507, 172] on div "5" at bounding box center [515, 173] width 17 height 17
click at [507, 205] on div "5" at bounding box center [515, 208] width 17 height 17
click at [507, 237] on div "5" at bounding box center [515, 243] width 17 height 17
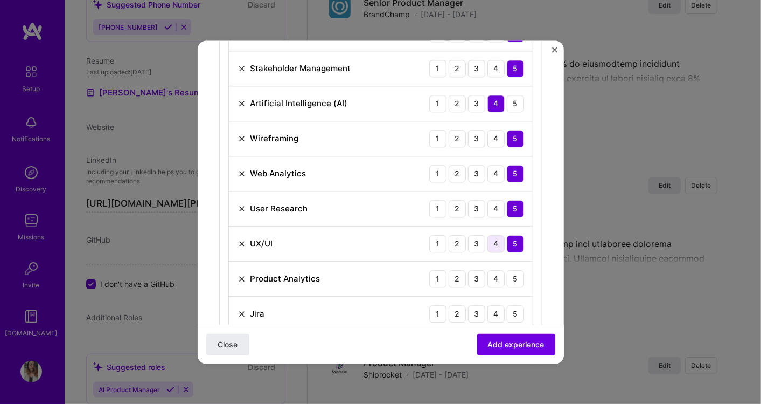
click at [488, 242] on div "4" at bounding box center [496, 243] width 17 height 17
click at [507, 274] on div "5" at bounding box center [515, 278] width 17 height 17
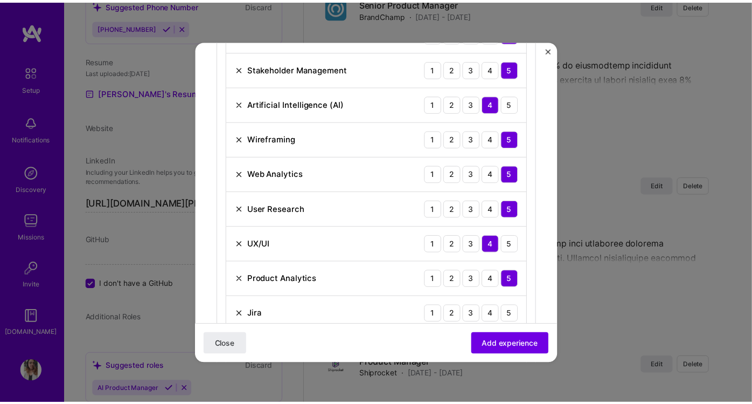
scroll to position [539, 0]
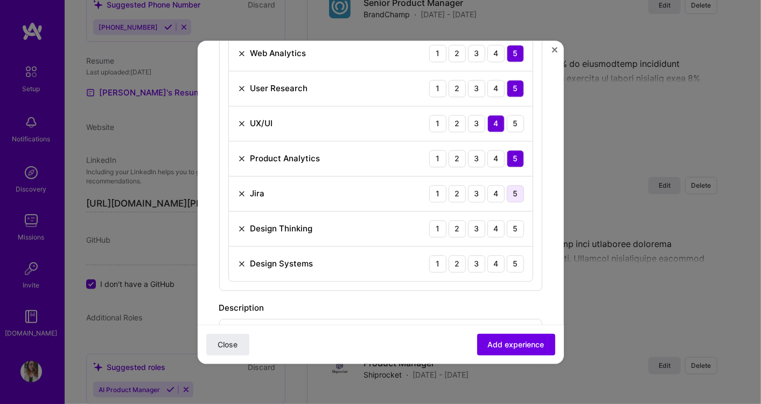
click at [507, 197] on div "5" at bounding box center [515, 193] width 17 height 17
click at [488, 229] on div "4" at bounding box center [496, 228] width 17 height 17
click at [488, 261] on div "4" at bounding box center [496, 263] width 17 height 17
click at [471, 261] on div "3" at bounding box center [476, 263] width 17 height 17
click at [494, 351] on button "Add experience" at bounding box center [516, 344] width 78 height 22
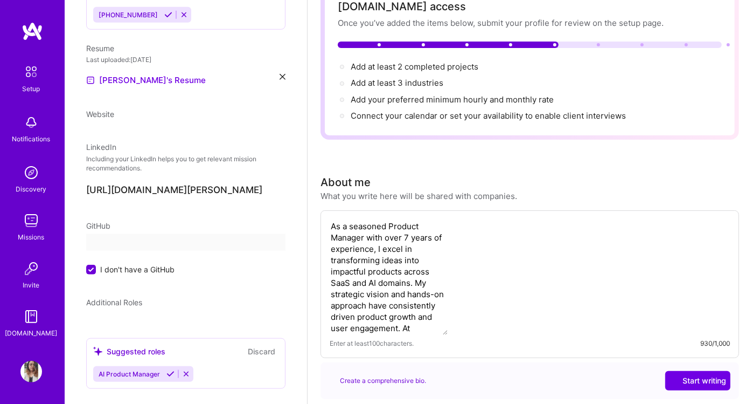
select select "US"
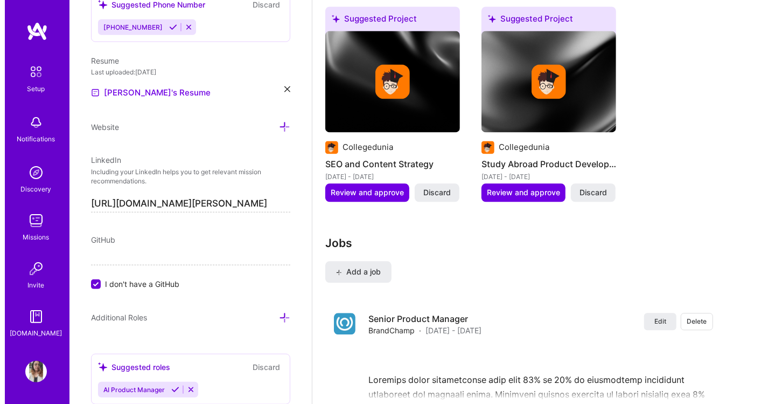
scroll to position [1616, 0]
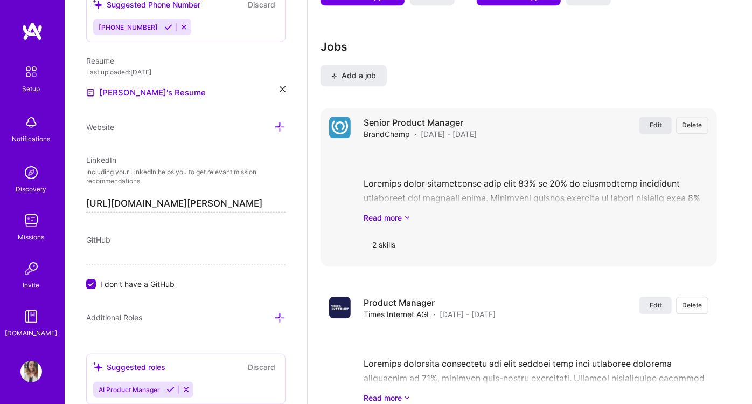
click at [660, 120] on span "Edit" at bounding box center [656, 124] width 12 height 9
